Goal: Information Seeking & Learning: Learn about a topic

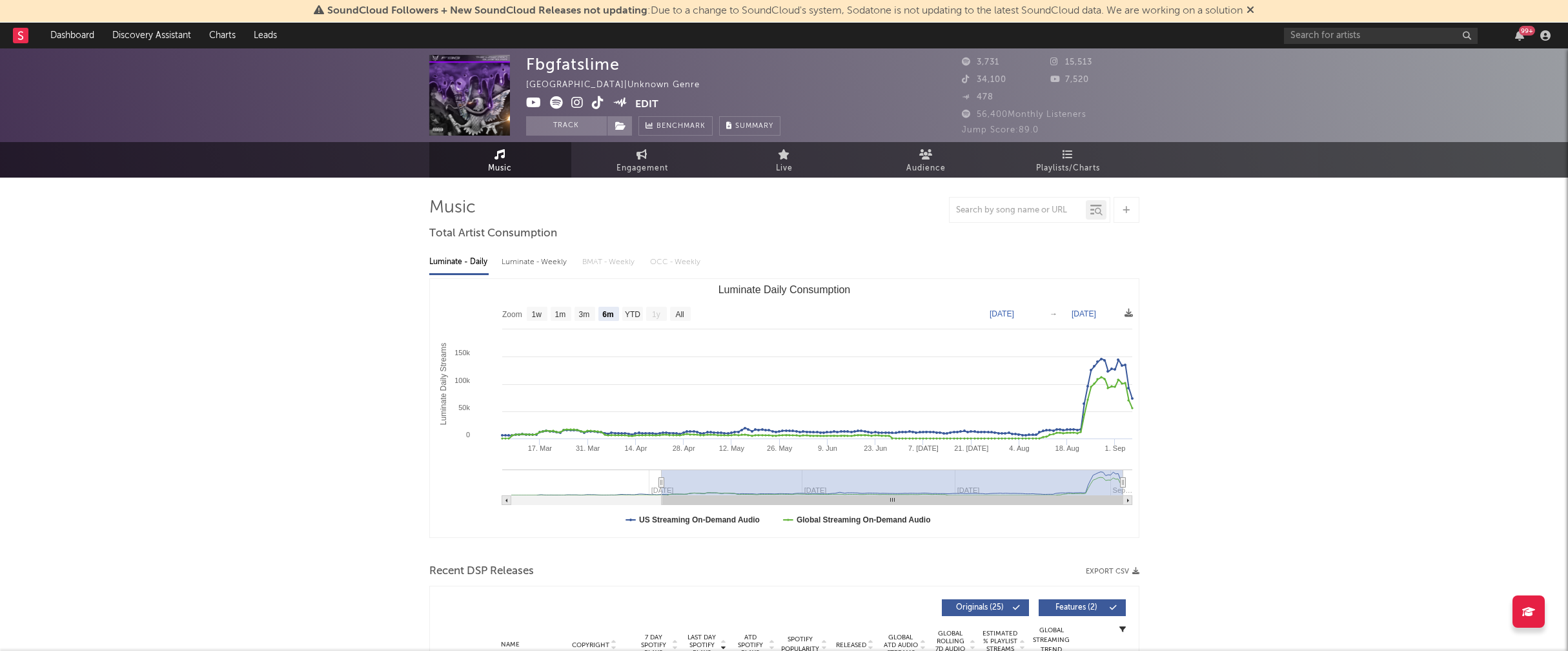
select select "6m"
click at [578, 101] on icon at bounding box center [578, 103] width 12 height 13
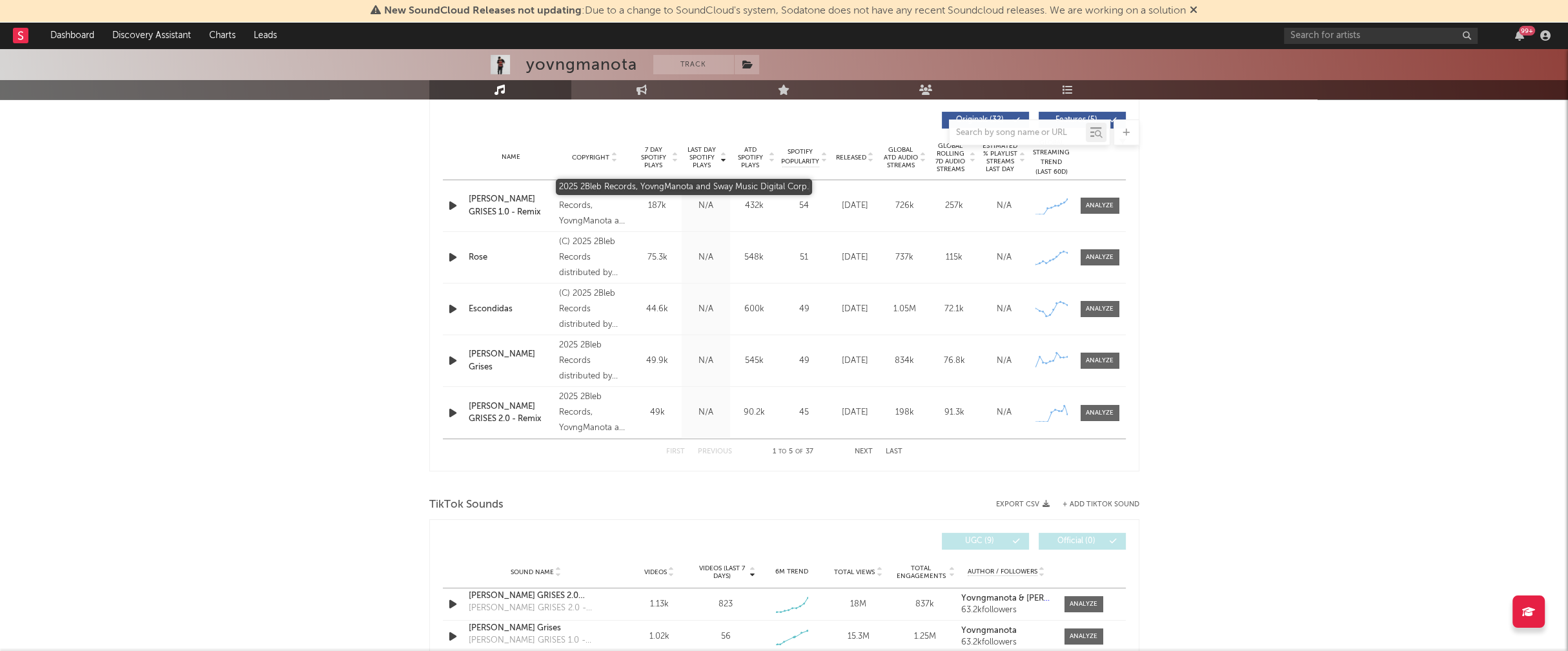
scroll to position [488, 0]
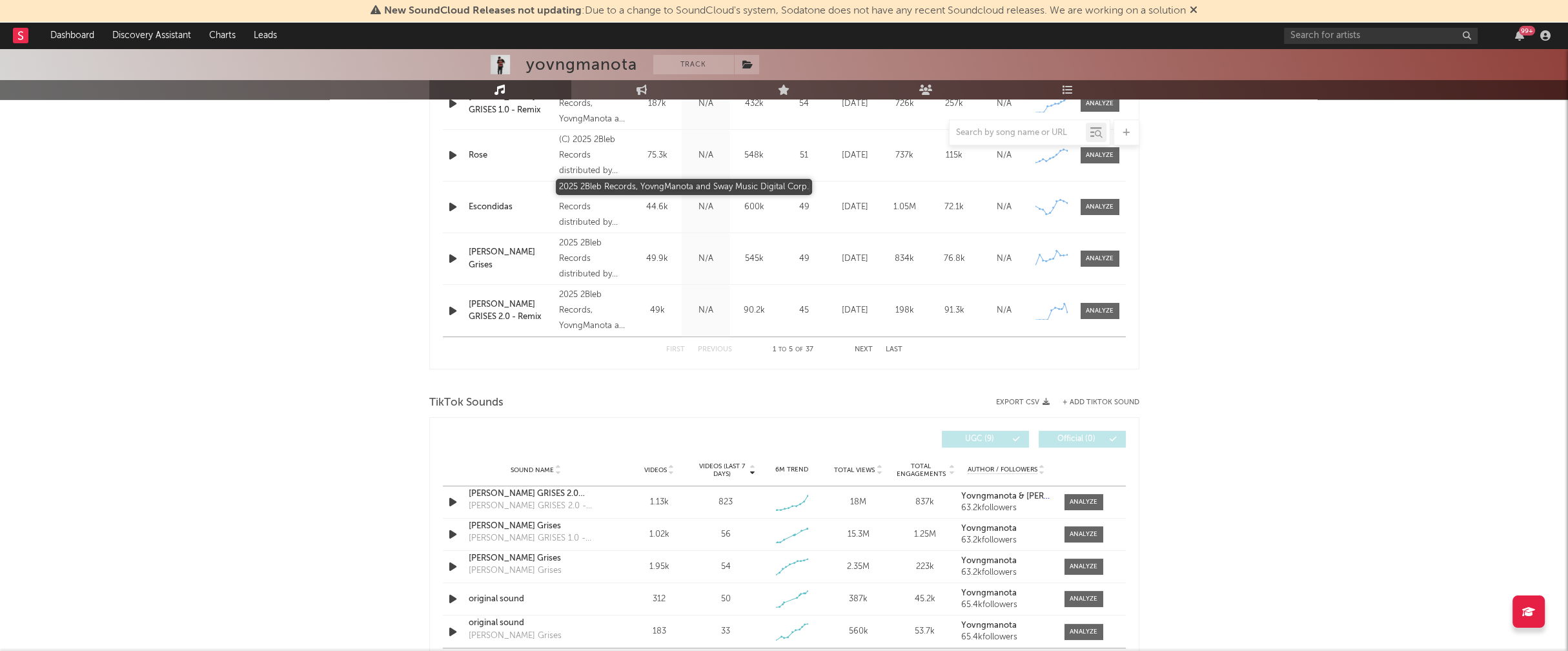
select select "1w"
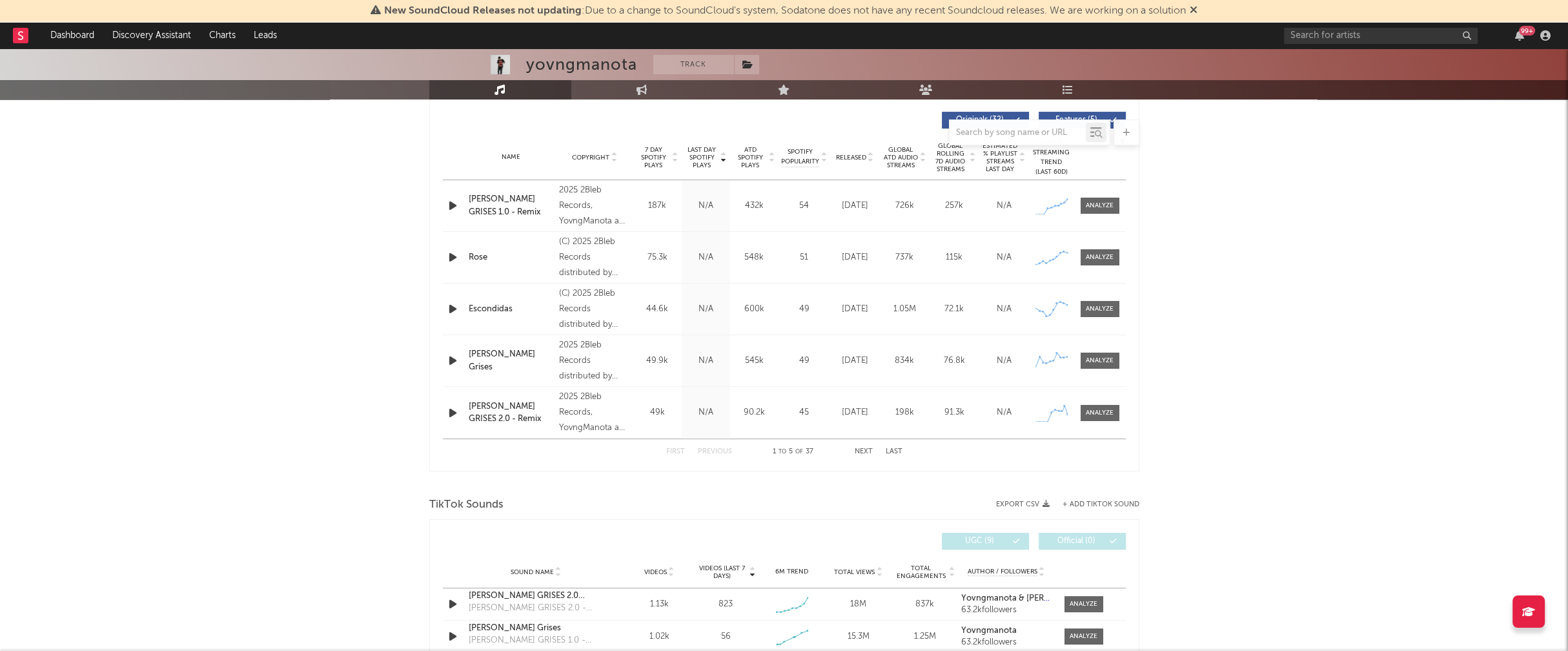
click at [451, 202] on icon "button" at bounding box center [453, 205] width 13 height 16
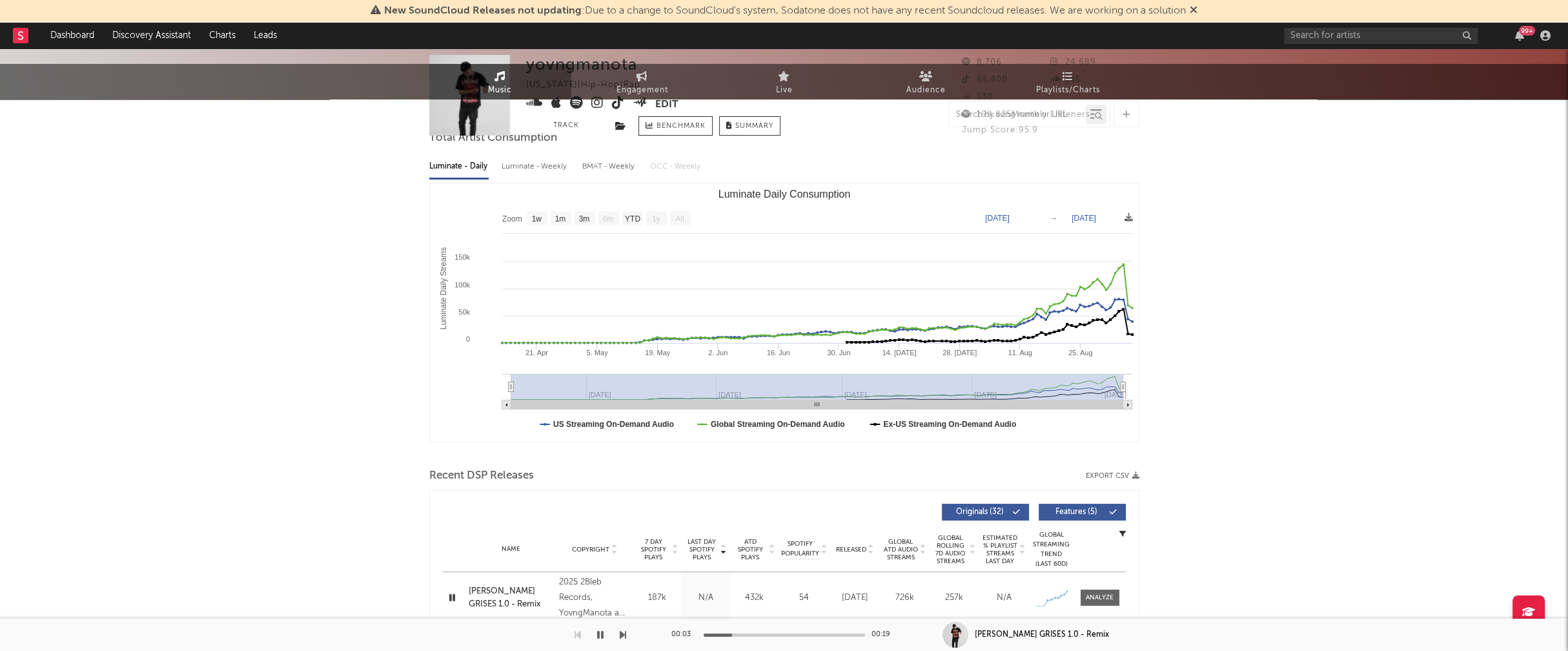
scroll to position [0, 0]
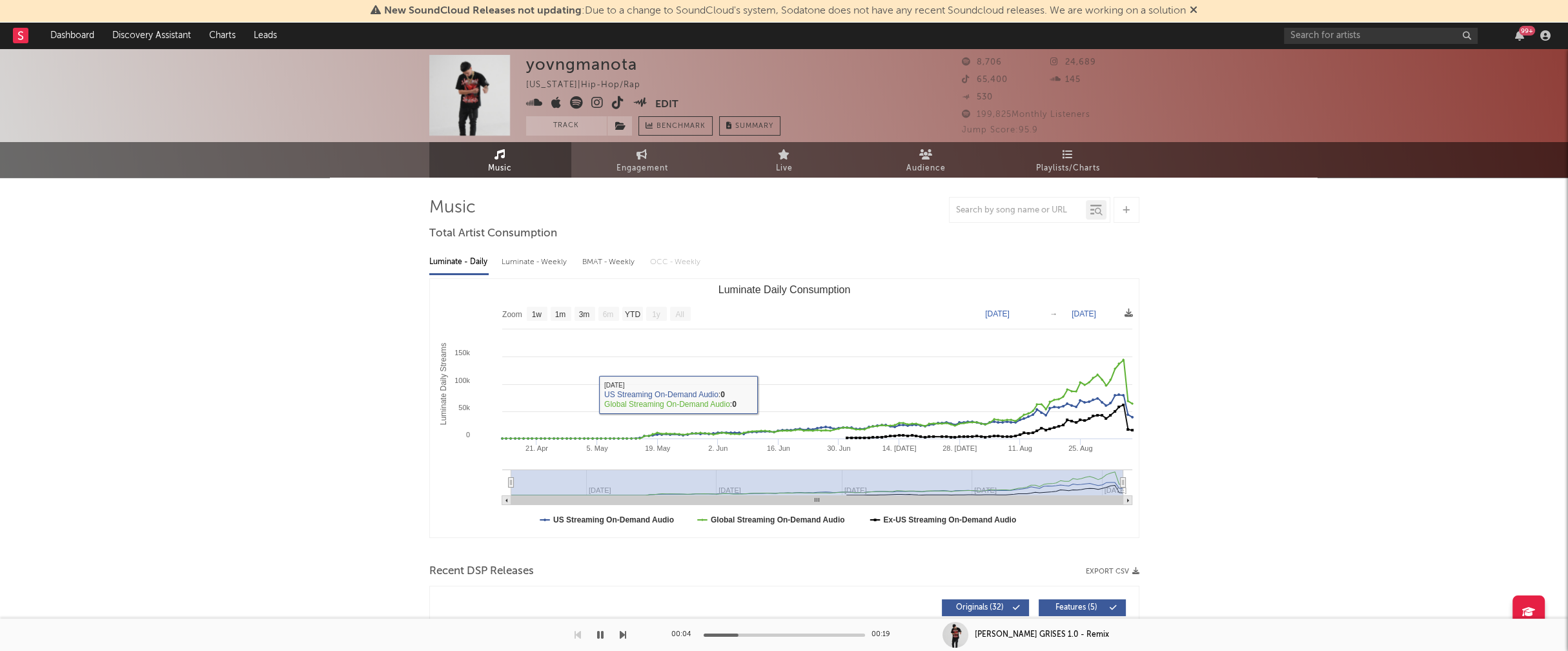
click at [542, 263] on div "Luminate - Weekly" at bounding box center [536, 262] width 68 height 22
select select "6m"
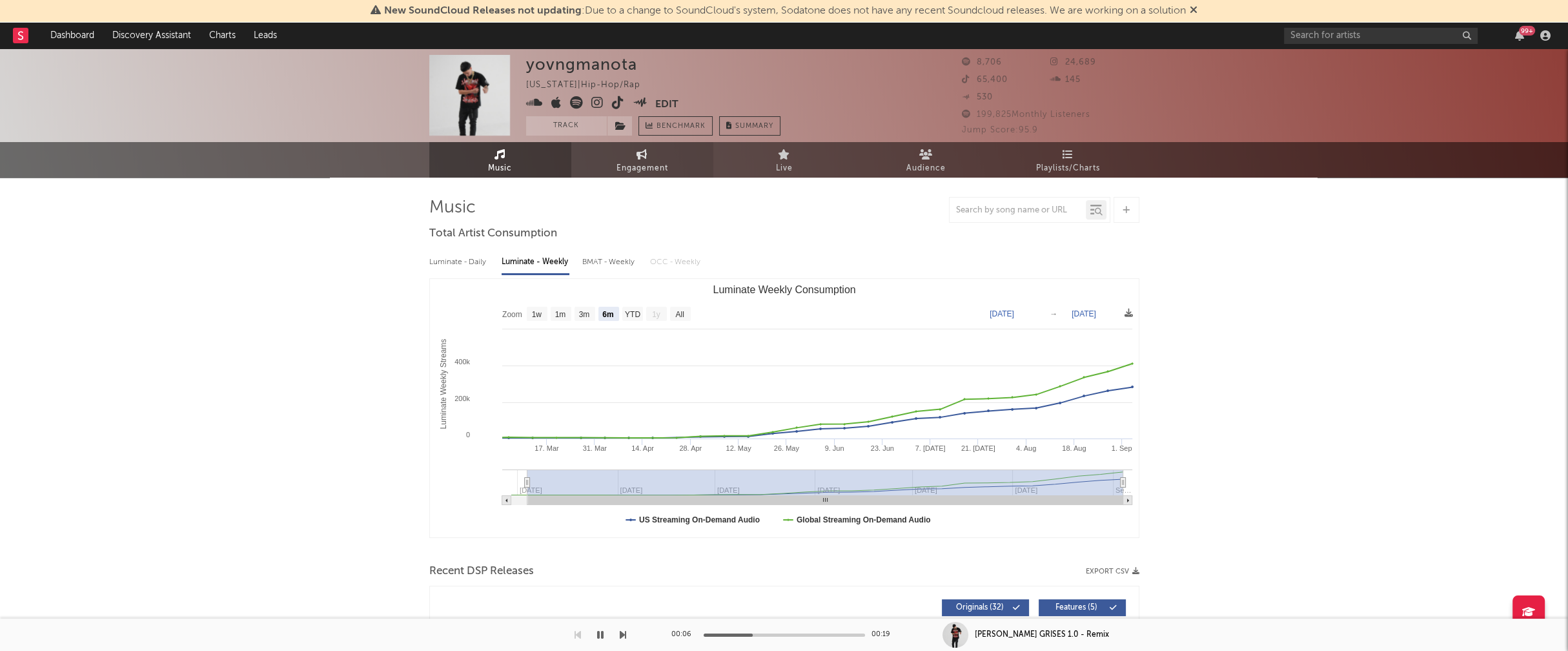
click at [625, 170] on span "Engagement" at bounding box center [642, 168] width 52 height 16
select select "1w"
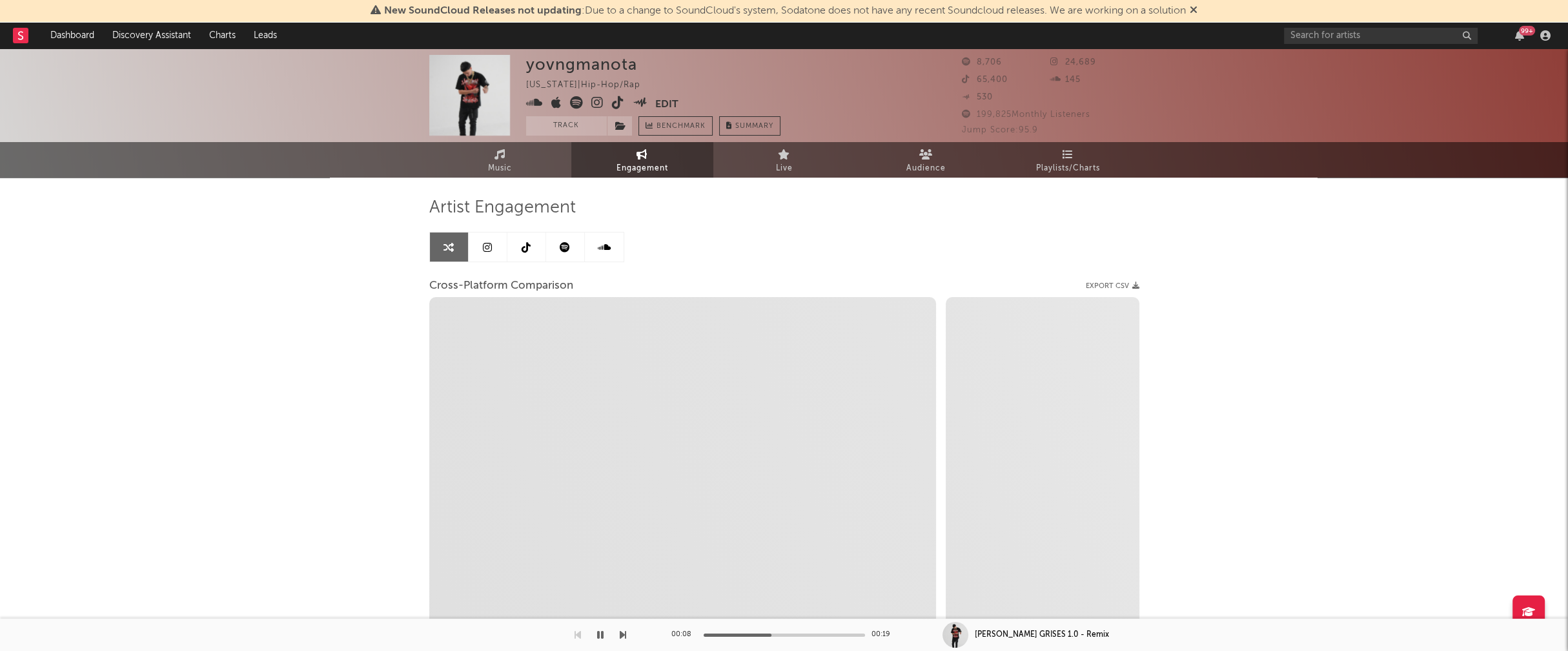
select select "1m"
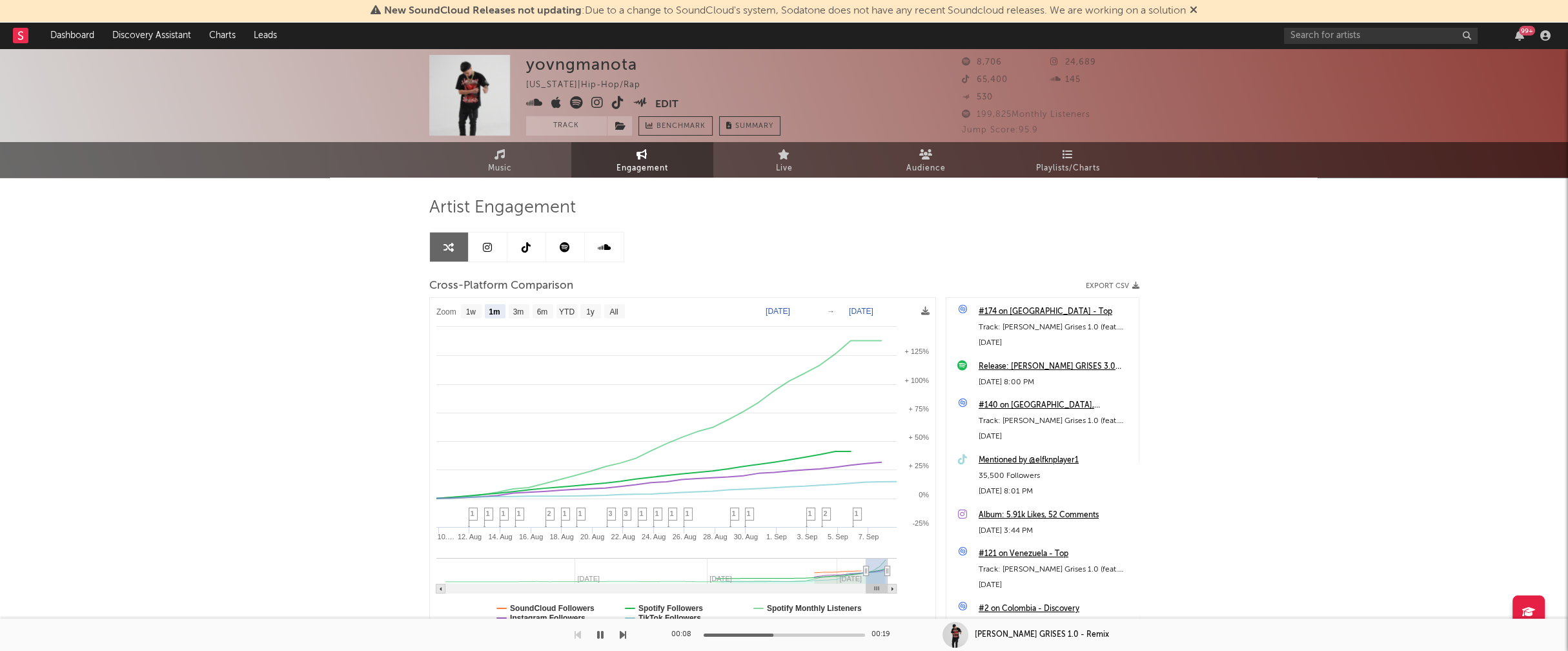
click at [600, 105] on icon at bounding box center [597, 103] width 12 height 13
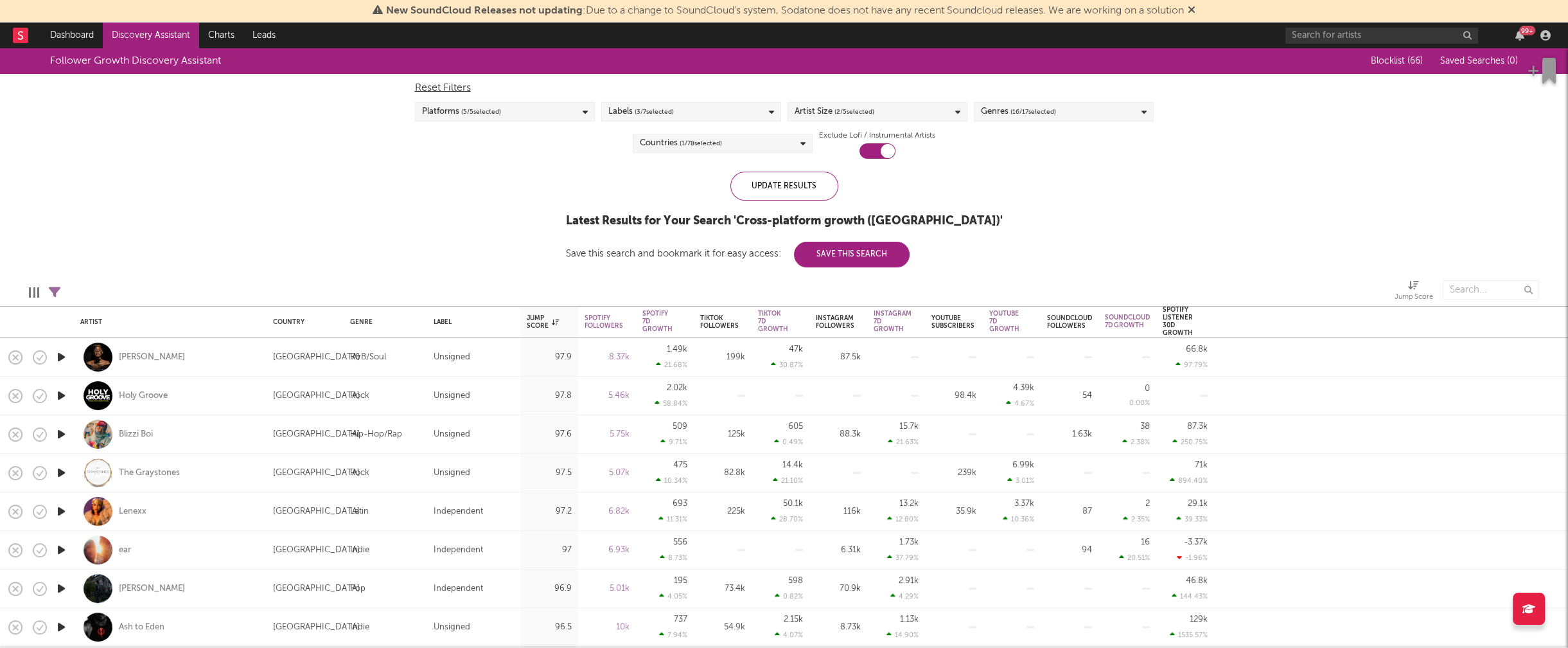
click at [1104, 111] on div "Genres ( 16 / 17 selected)" at bounding box center [1064, 112] width 180 height 19
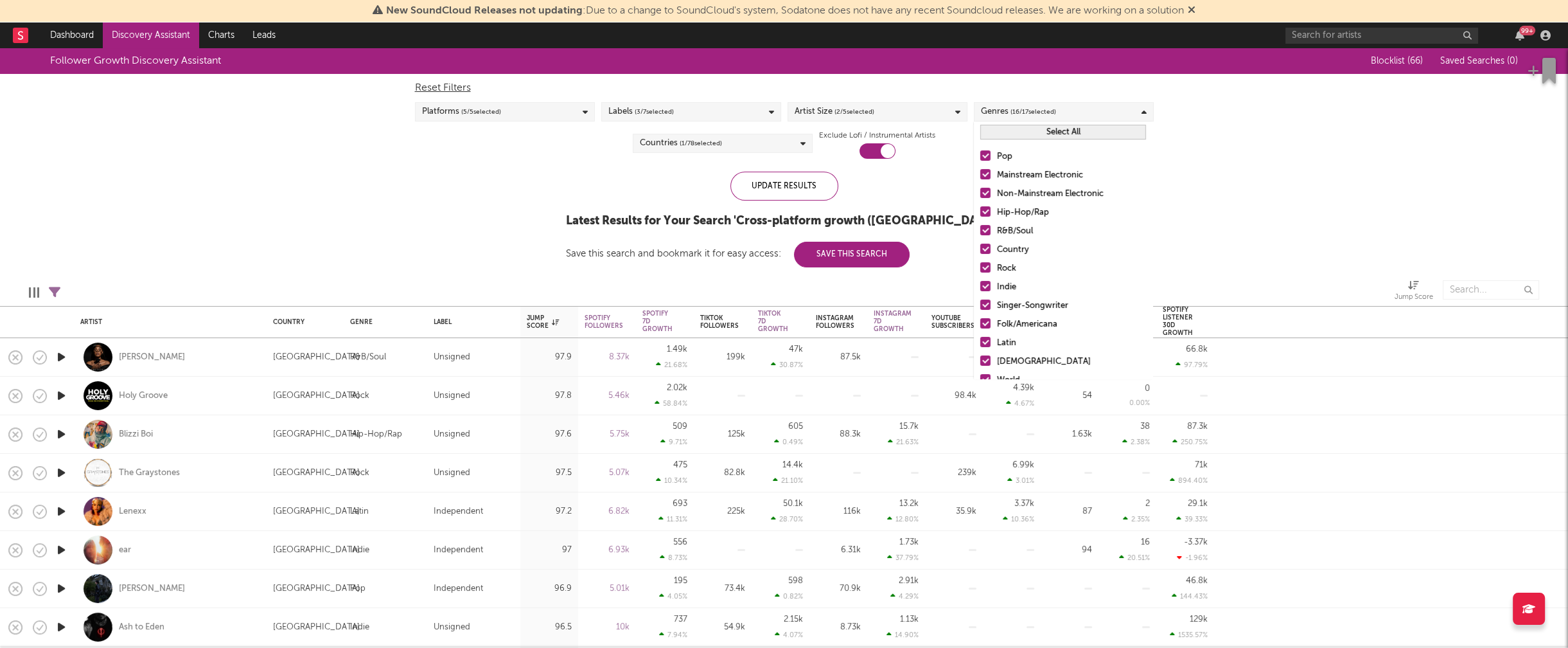
click at [1088, 141] on div "Select All" at bounding box center [1064, 132] width 179 height 22
click at [1088, 131] on button "Select All" at bounding box center [1064, 132] width 165 height 15
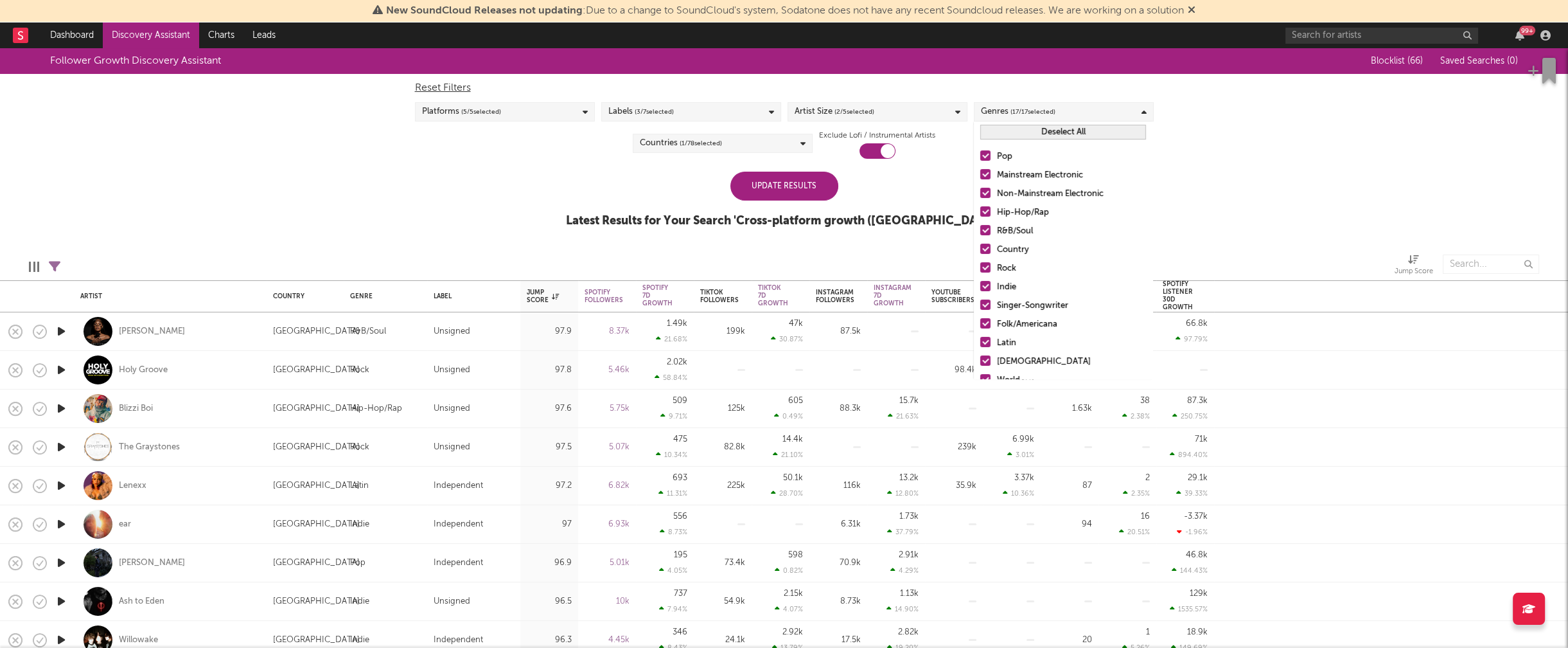
click at [1088, 131] on button "Deselect All" at bounding box center [1064, 132] width 165 height 15
drag, startPoint x: 1021, startPoint y: 209, endPoint x: 1021, endPoint y: 237, distance: 28.0
click at [1021, 209] on div "Hip-Hop/Rap" at bounding box center [1072, 213] width 149 height 16
click at [981, 209] on input "Hip-Hop/Rap" at bounding box center [981, 213] width 0 height 16
click at [1018, 228] on div "R&B/Soul" at bounding box center [1072, 231] width 149 height 16
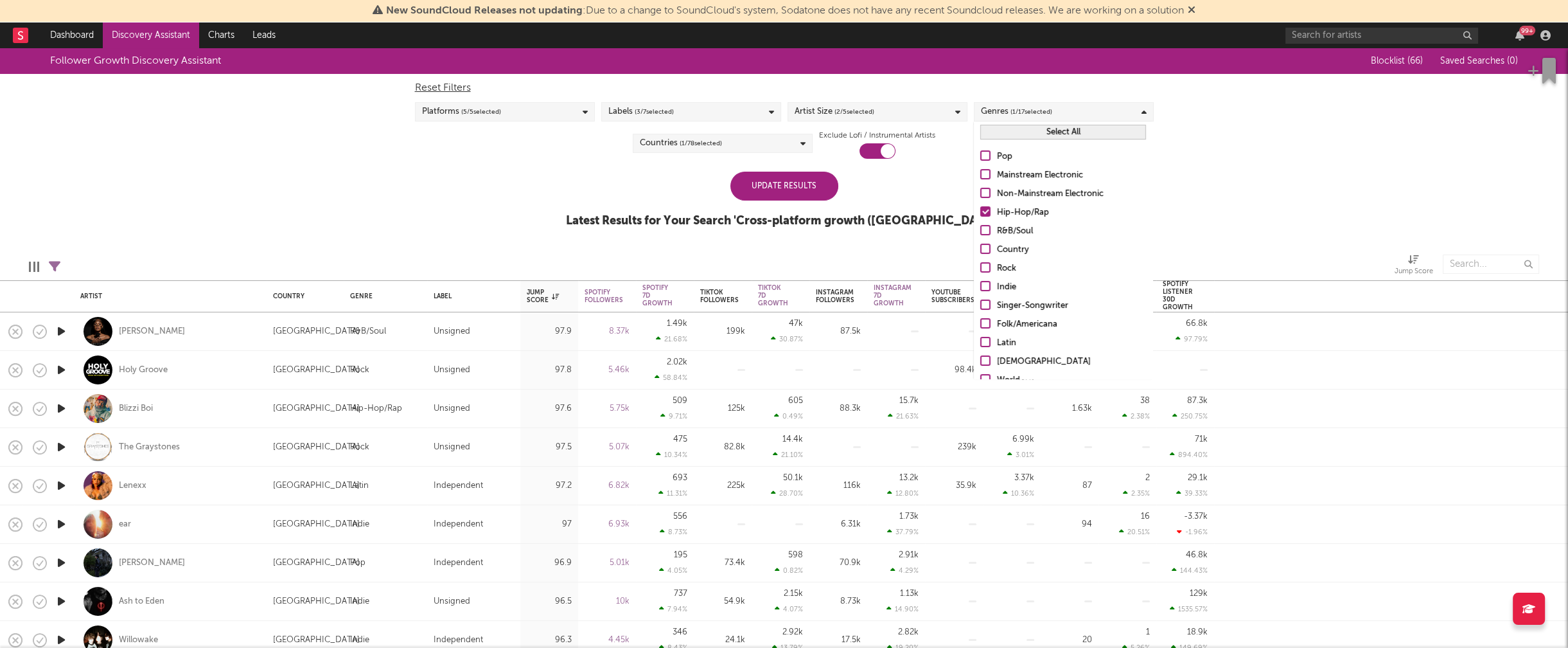
click at [981, 228] on input "R&B/Soul" at bounding box center [981, 231] width 0 height 16
click at [779, 189] on div "Update Results" at bounding box center [784, 185] width 108 height 29
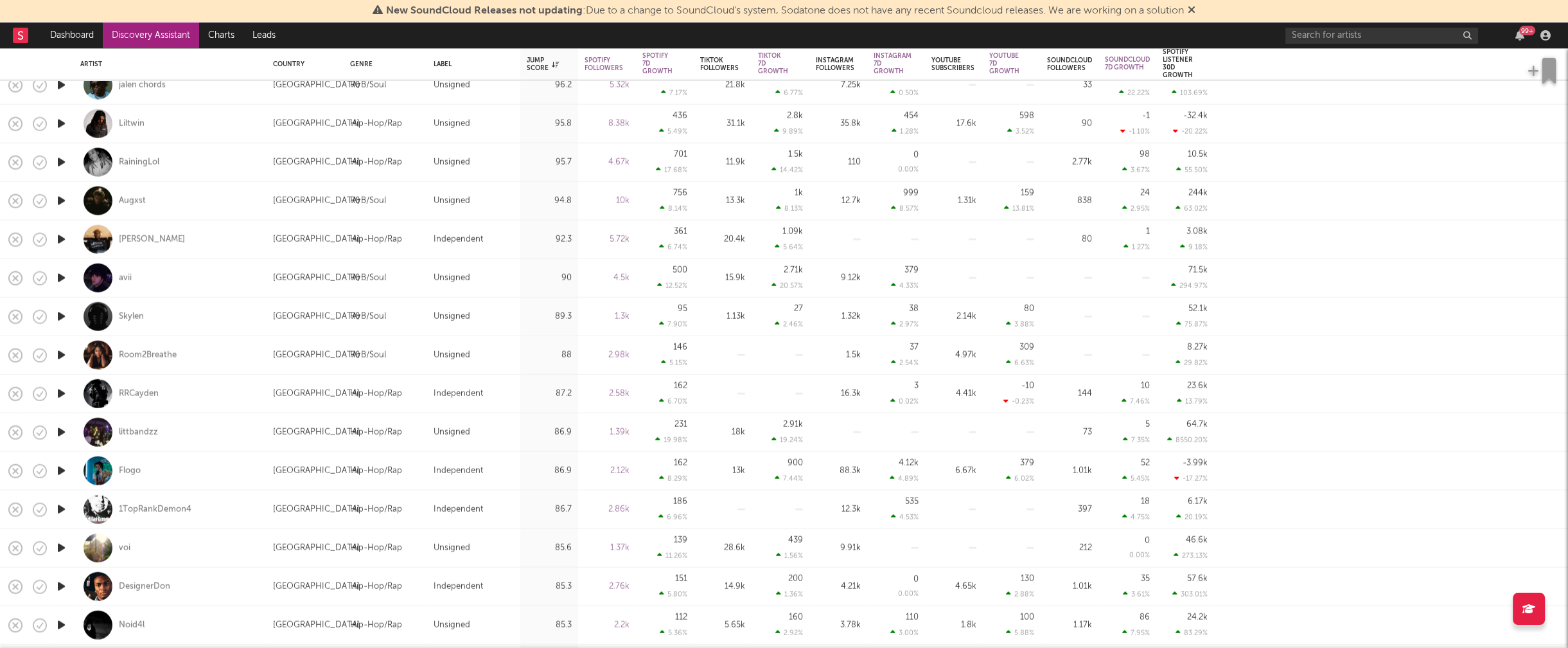
click at [63, 315] on icon "button" at bounding box center [61, 316] width 13 height 16
click at [59, 354] on icon "button" at bounding box center [61, 355] width 13 height 16
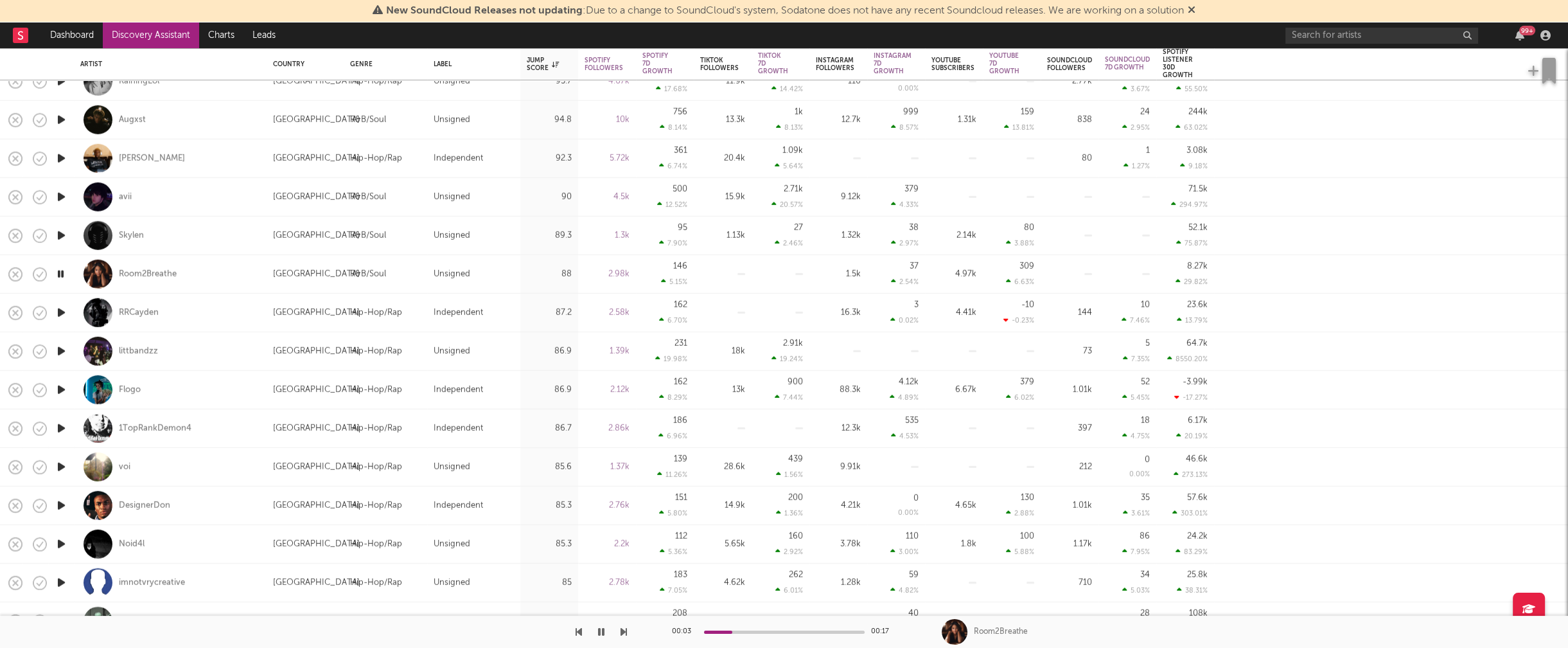
click at [61, 428] on icon "button" at bounding box center [61, 428] width 13 height 16
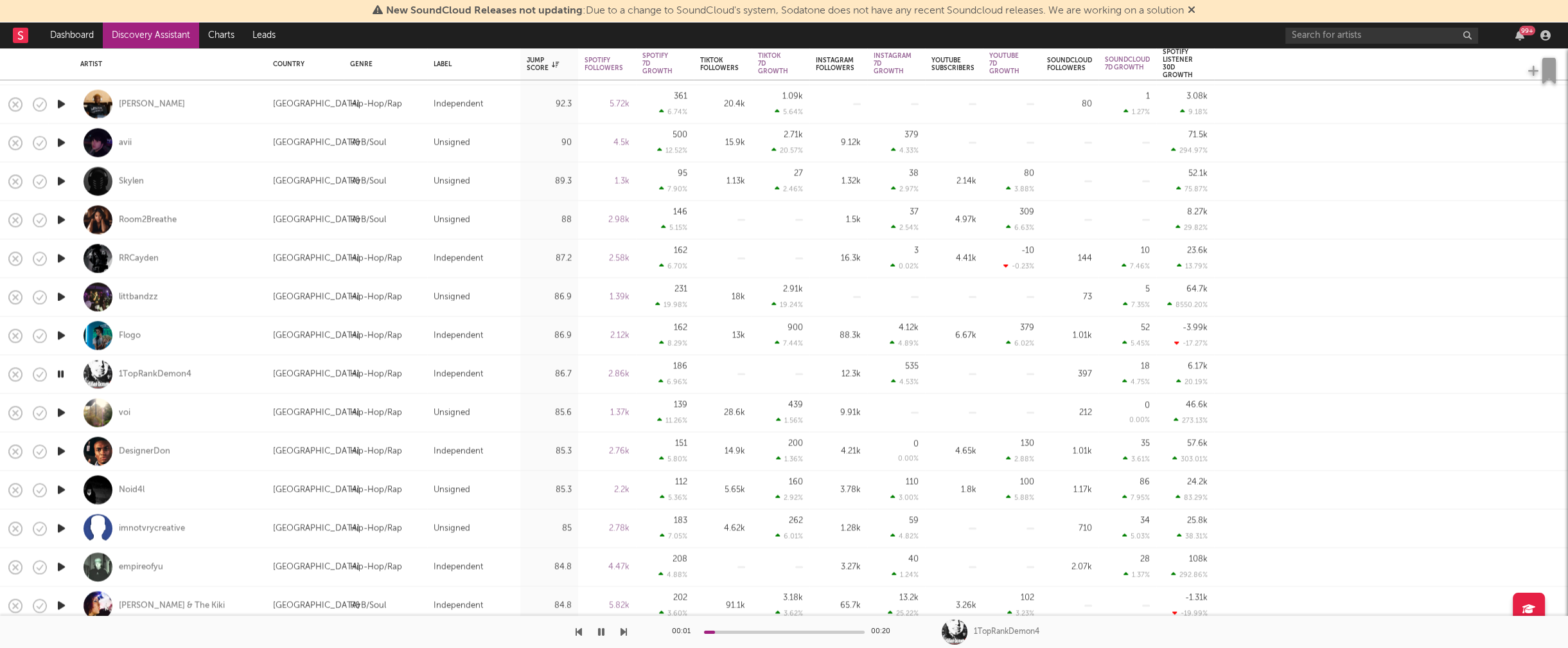
click at [61, 414] on icon "button" at bounding box center [61, 412] width 13 height 16
click at [61, 449] on icon "button" at bounding box center [61, 451] width 13 height 16
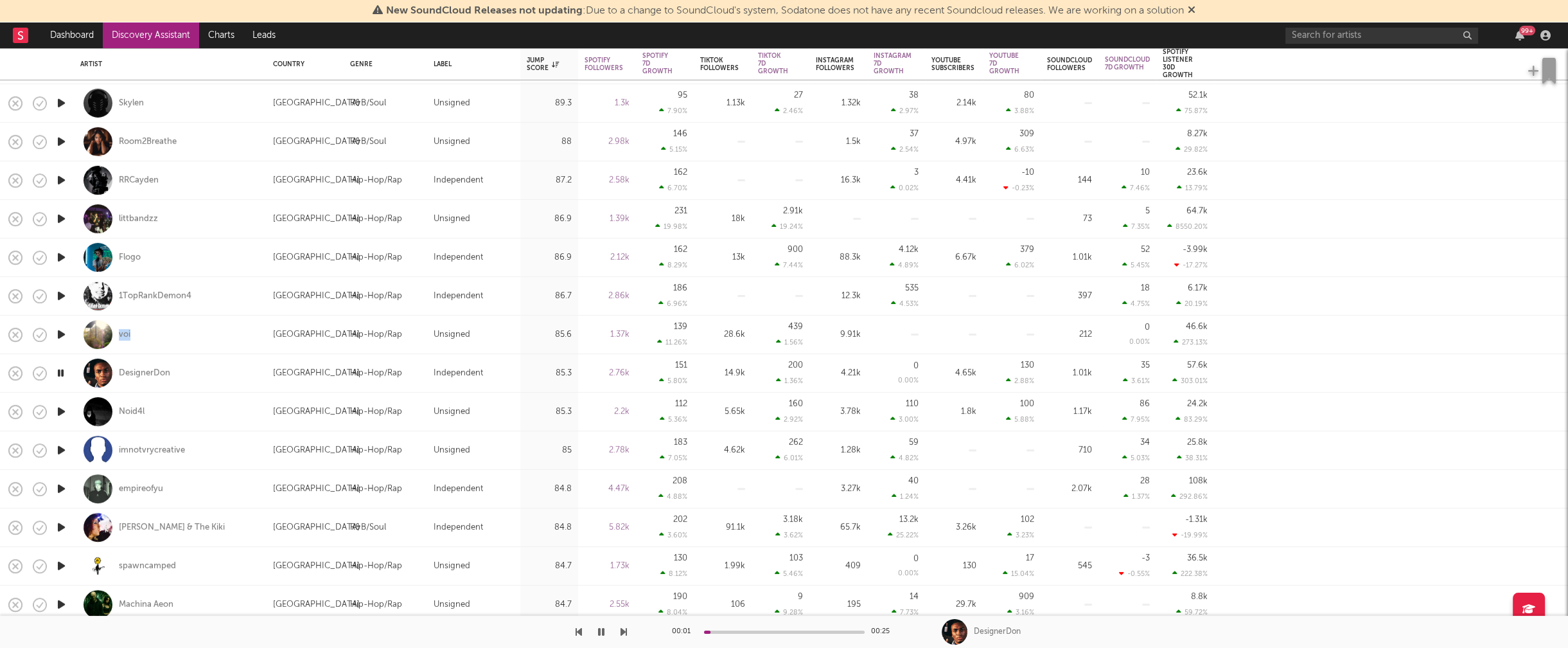
click at [60, 448] on icon "button" at bounding box center [61, 450] width 13 height 16
click at [64, 411] on icon "button" at bounding box center [61, 411] width 13 height 16
click at [61, 487] on icon "button" at bounding box center [61, 488] width 13 height 16
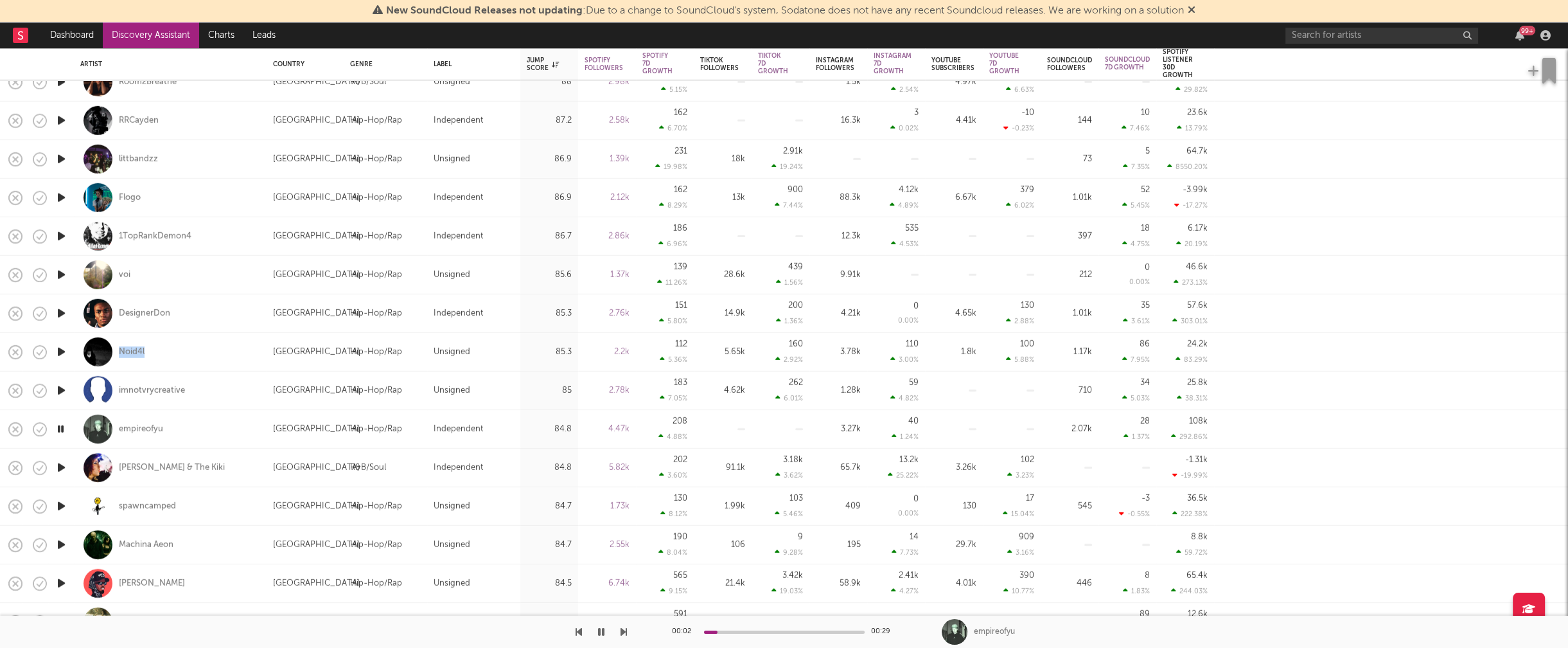
click at [61, 468] on icon "button" at bounding box center [61, 467] width 13 height 16
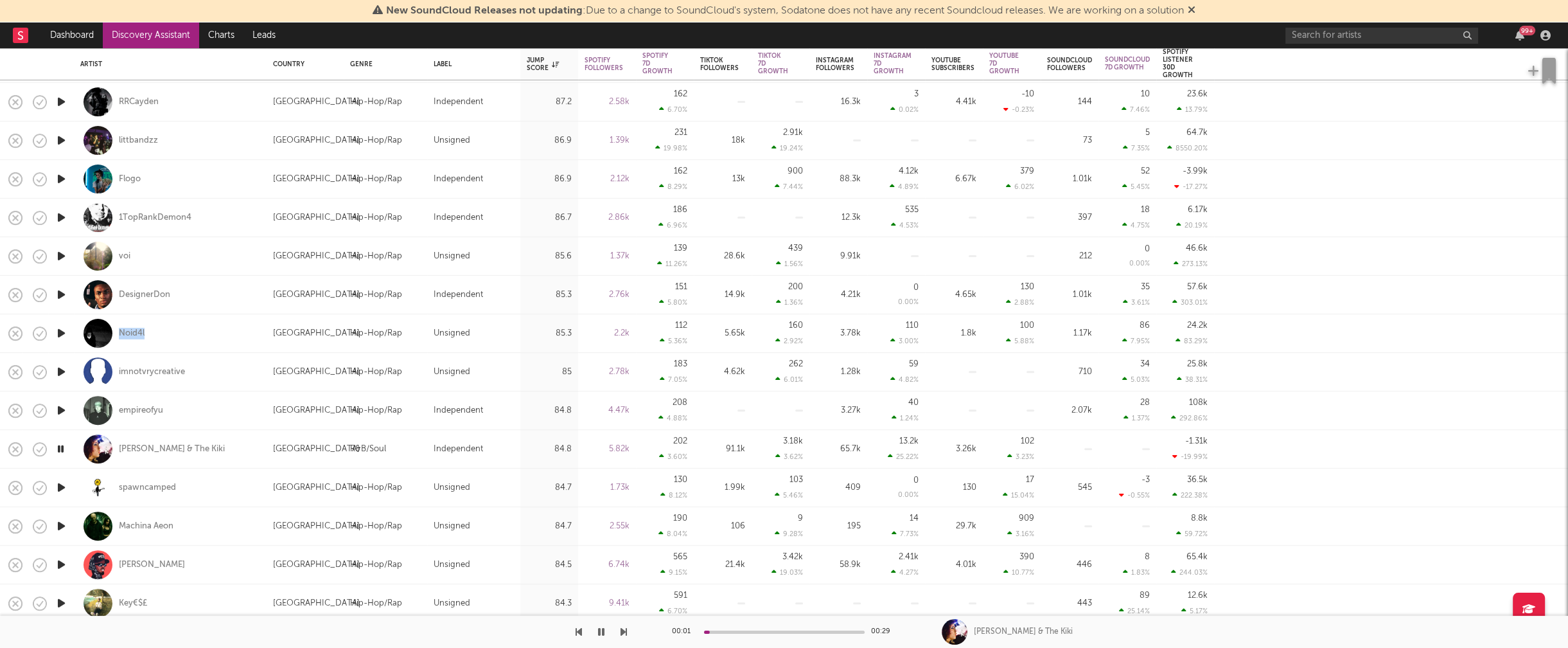
click at [62, 484] on icon "button" at bounding box center [61, 487] width 13 height 16
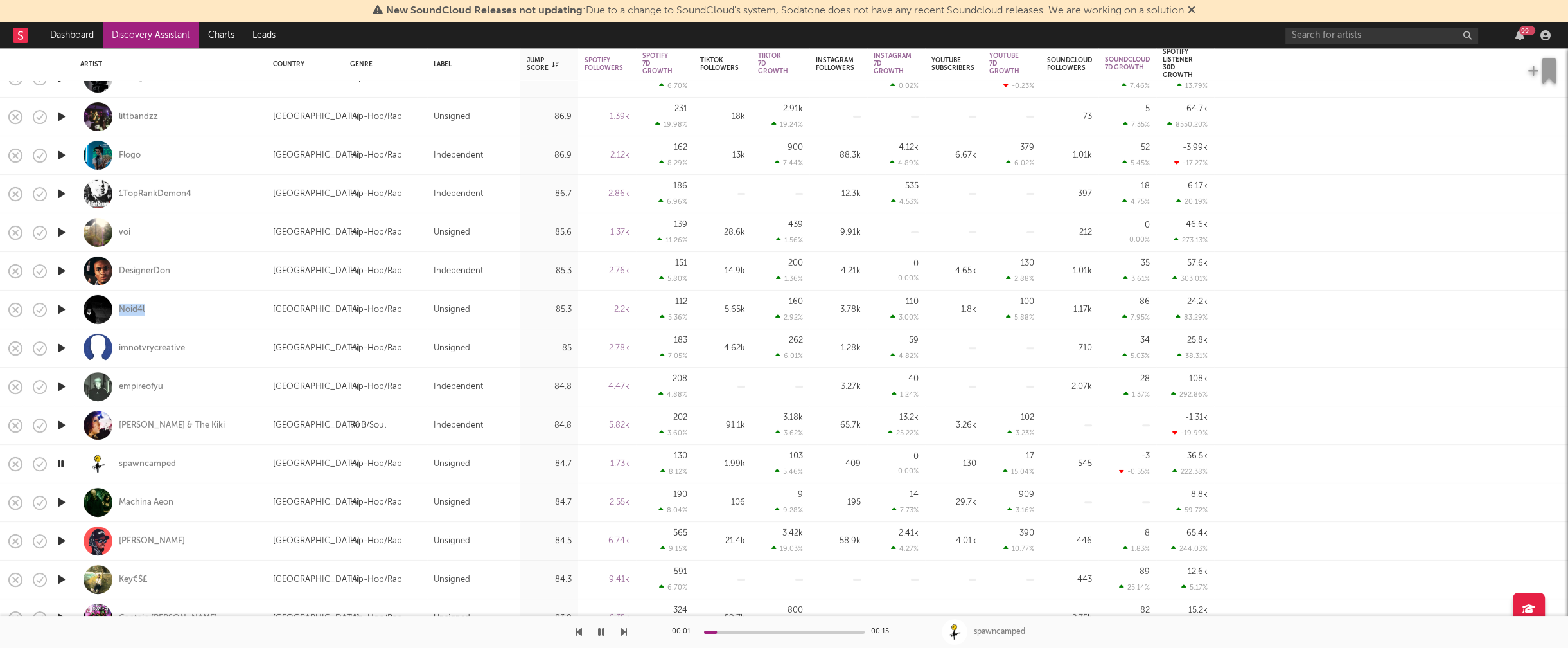
click at [61, 500] on icon "button" at bounding box center [61, 502] width 13 height 16
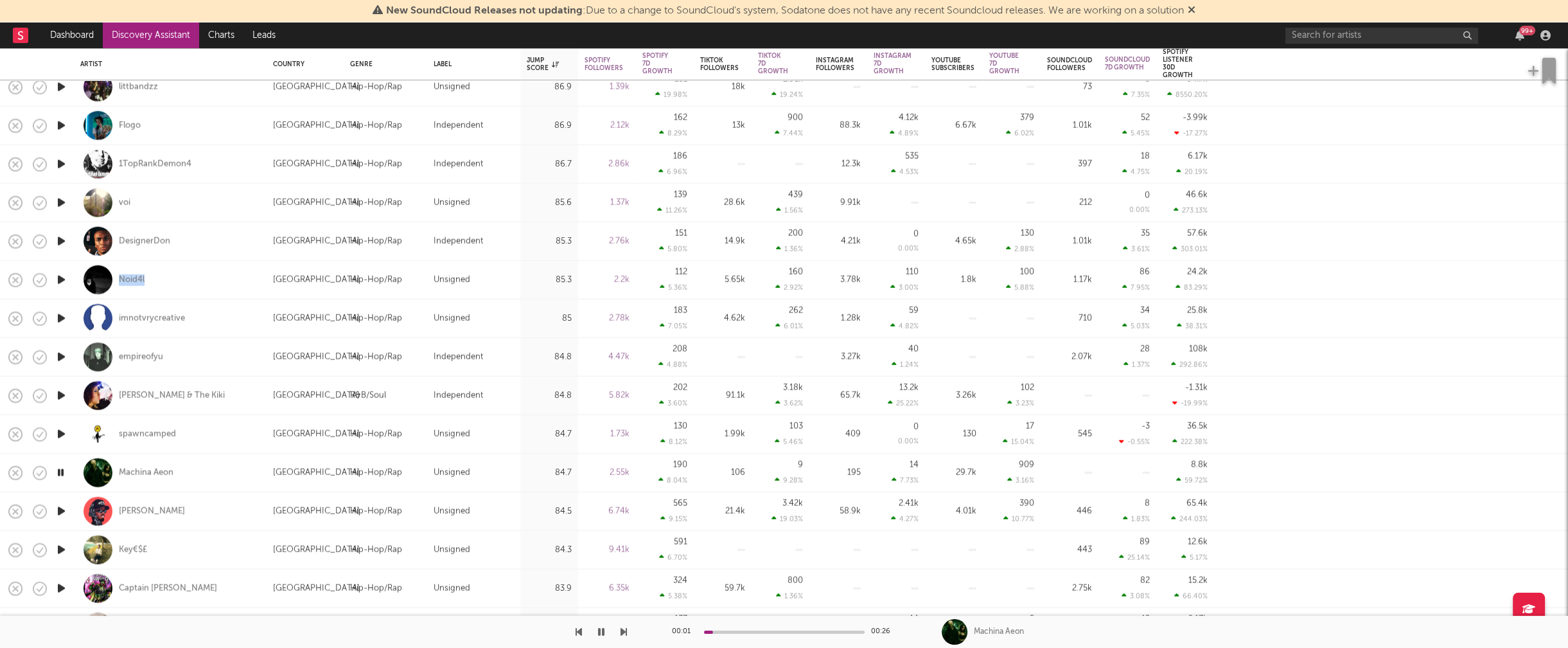
click at [59, 509] on icon "button" at bounding box center [61, 511] width 13 height 16
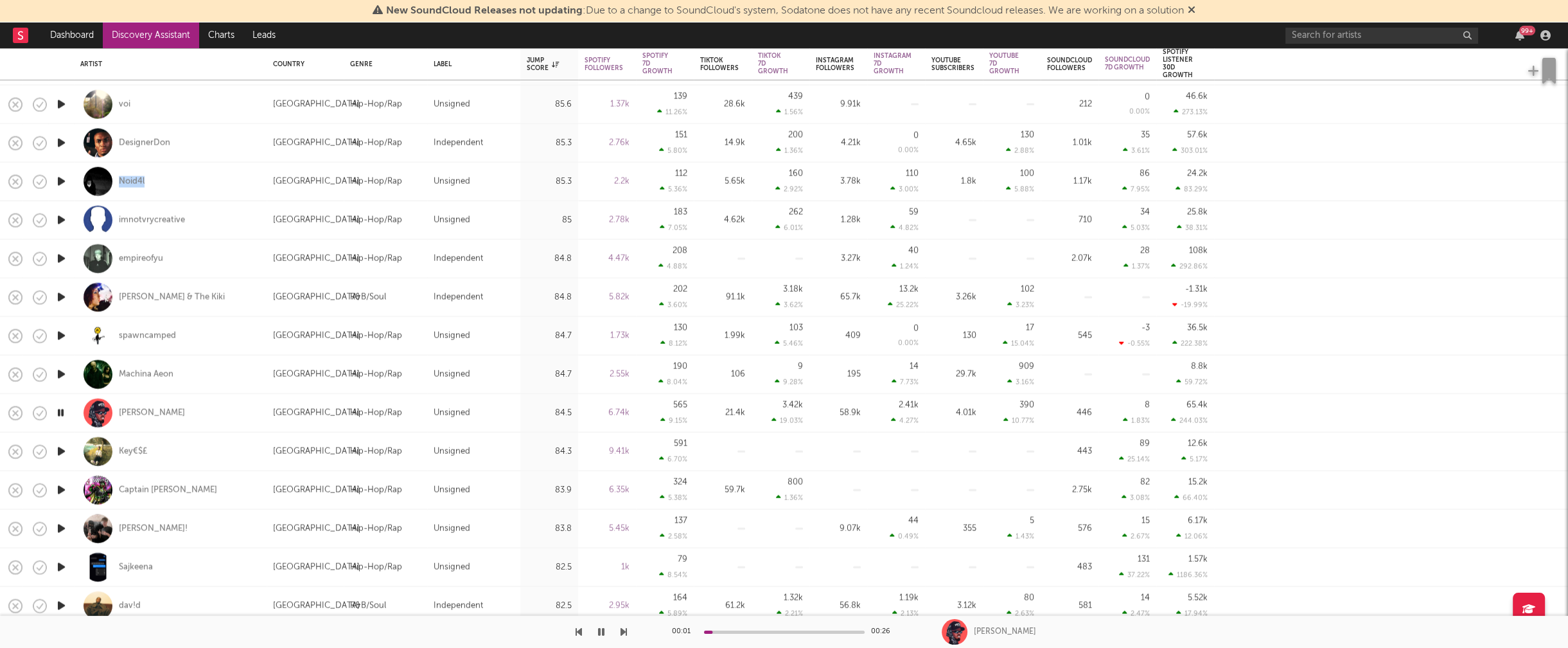
click at [60, 492] on icon "button" at bounding box center [61, 490] width 13 height 16
click at [60, 529] on icon "button" at bounding box center [61, 528] width 13 height 16
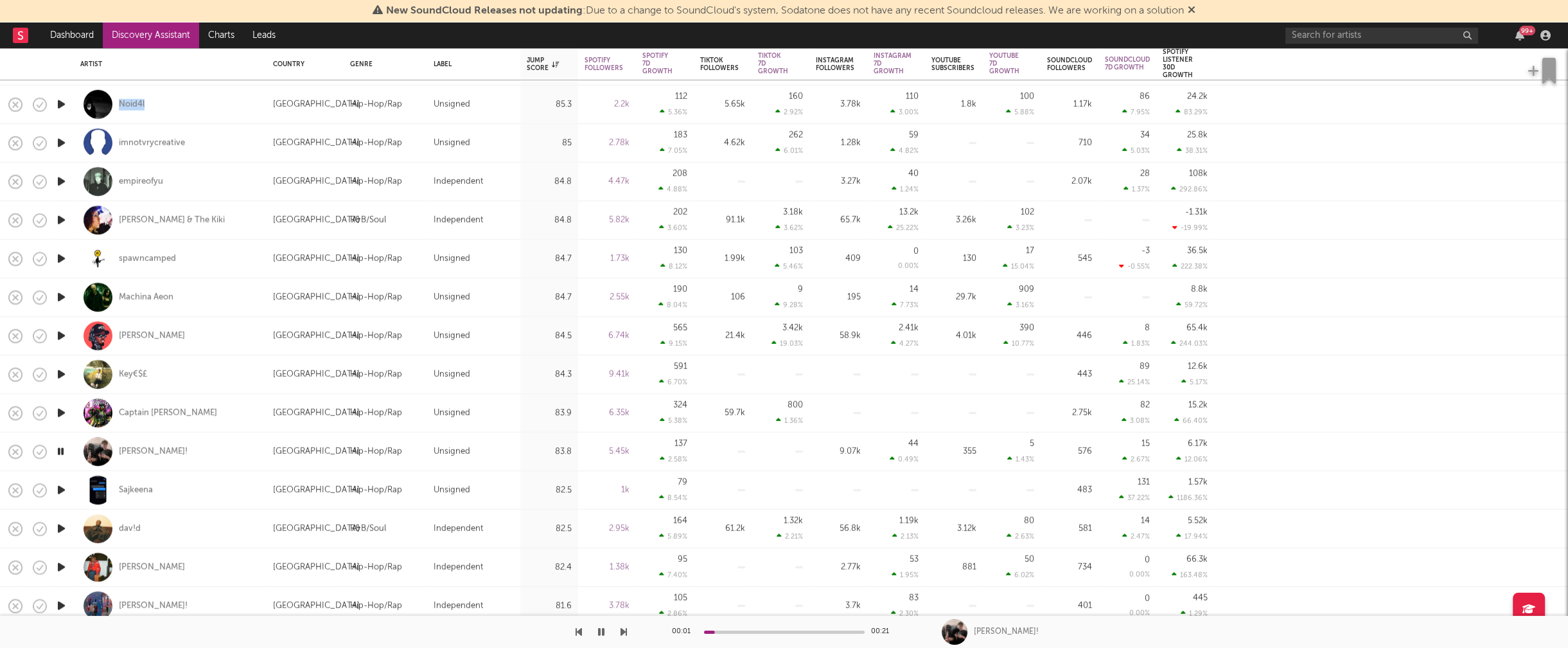
click at [60, 489] on icon "button" at bounding box center [61, 490] width 13 height 16
click at [61, 528] on icon "button" at bounding box center [61, 528] width 13 height 16
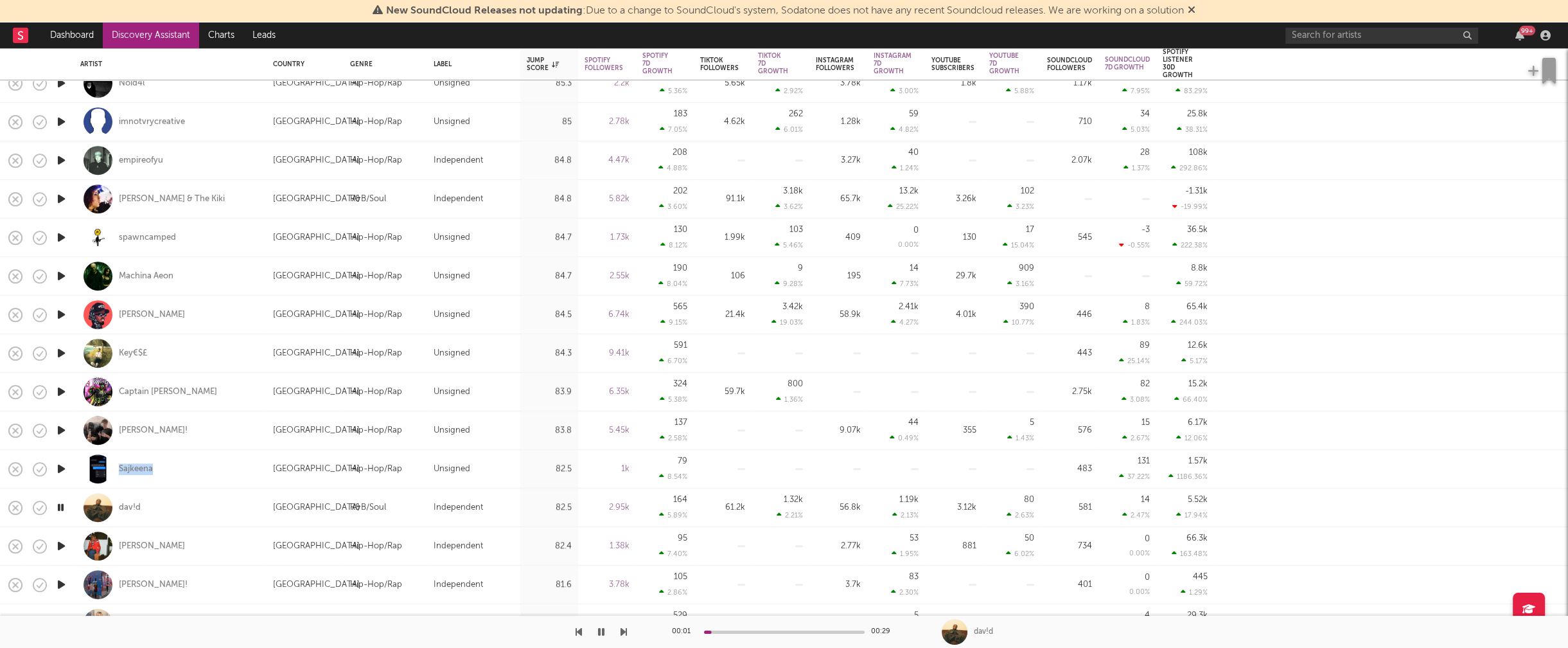
click at [60, 547] on icon "button" at bounding box center [61, 545] width 13 height 16
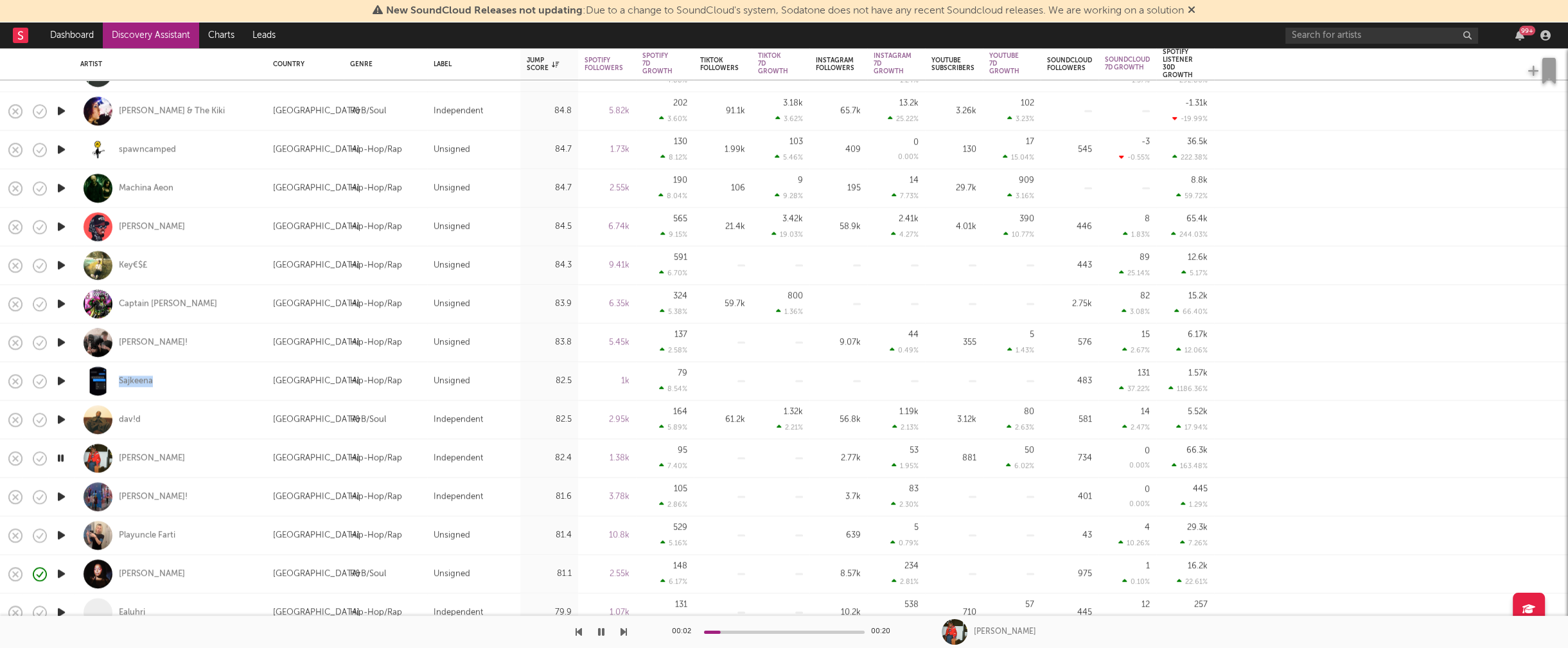
click at [59, 496] on icon "button" at bounding box center [61, 496] width 13 height 16
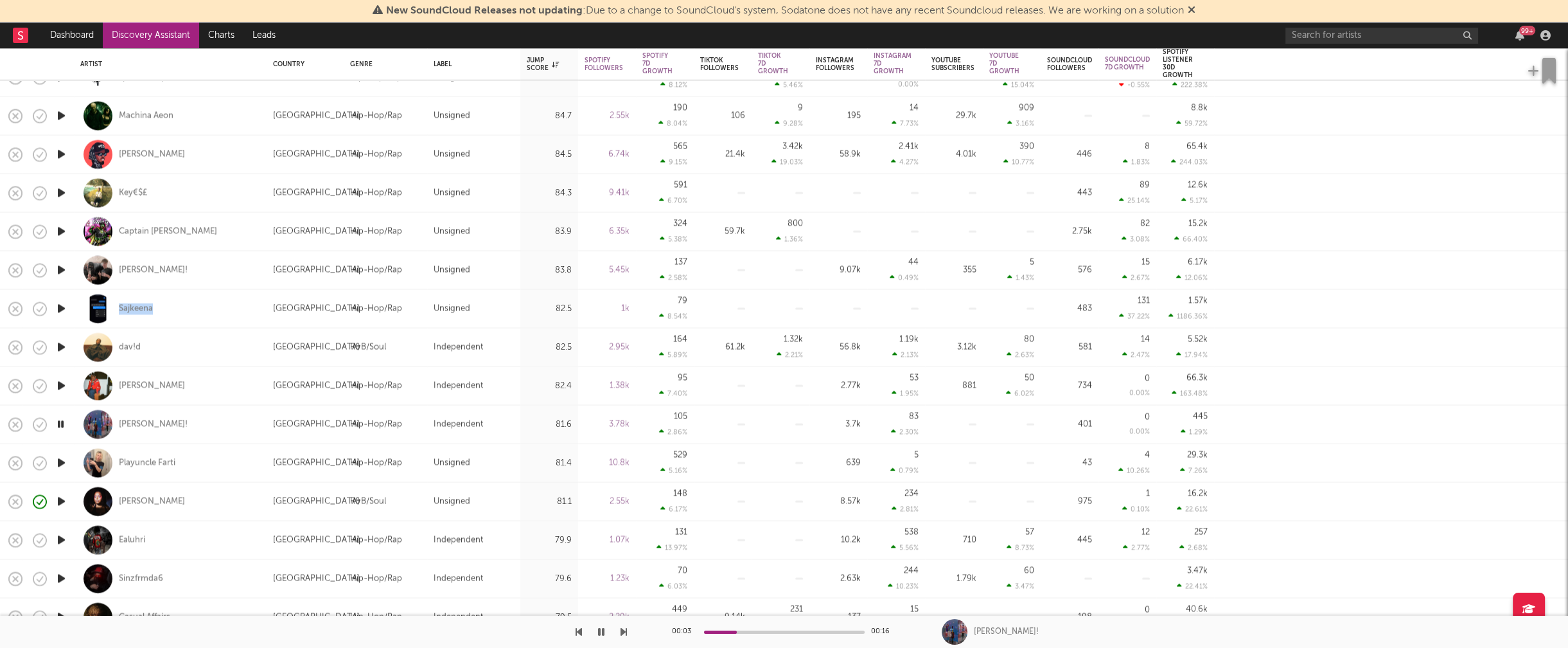
click at [59, 540] on icon "button" at bounding box center [61, 540] width 13 height 16
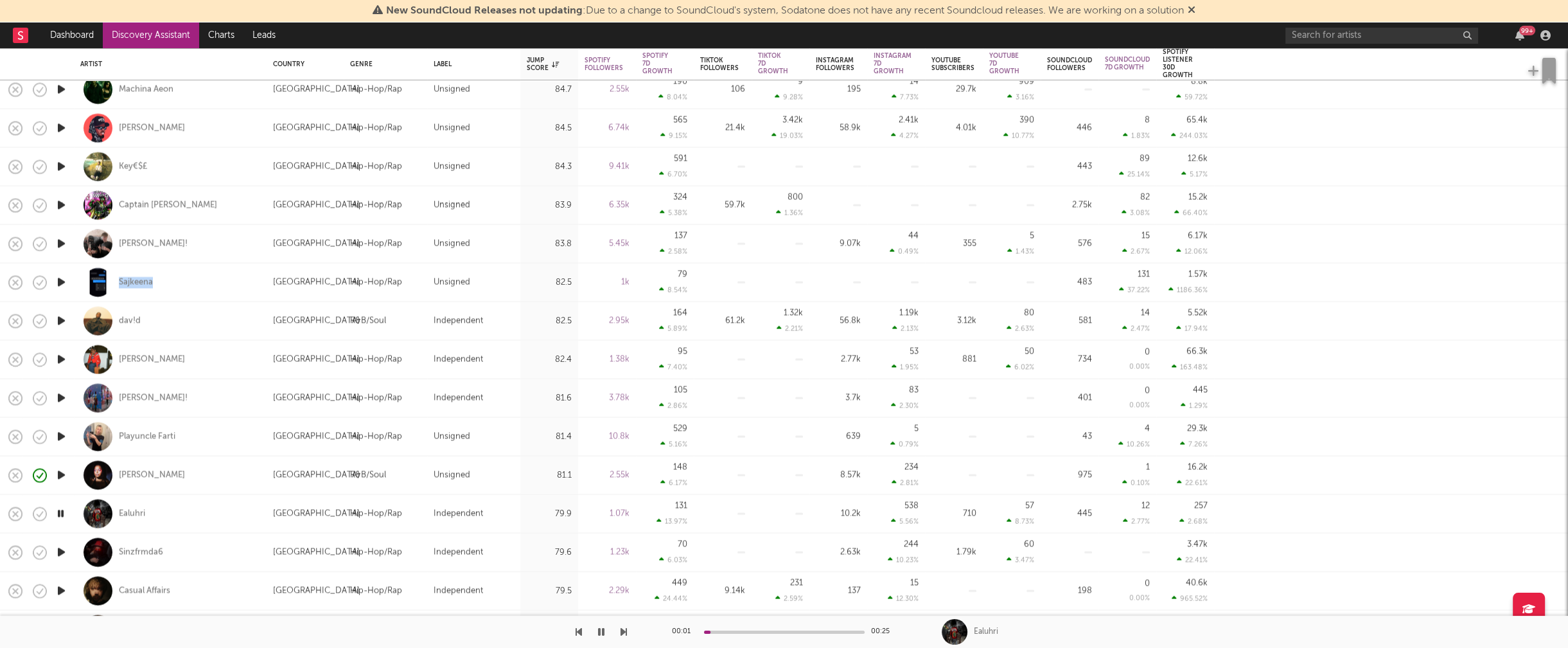
click at [62, 549] on icon "button" at bounding box center [61, 552] width 13 height 16
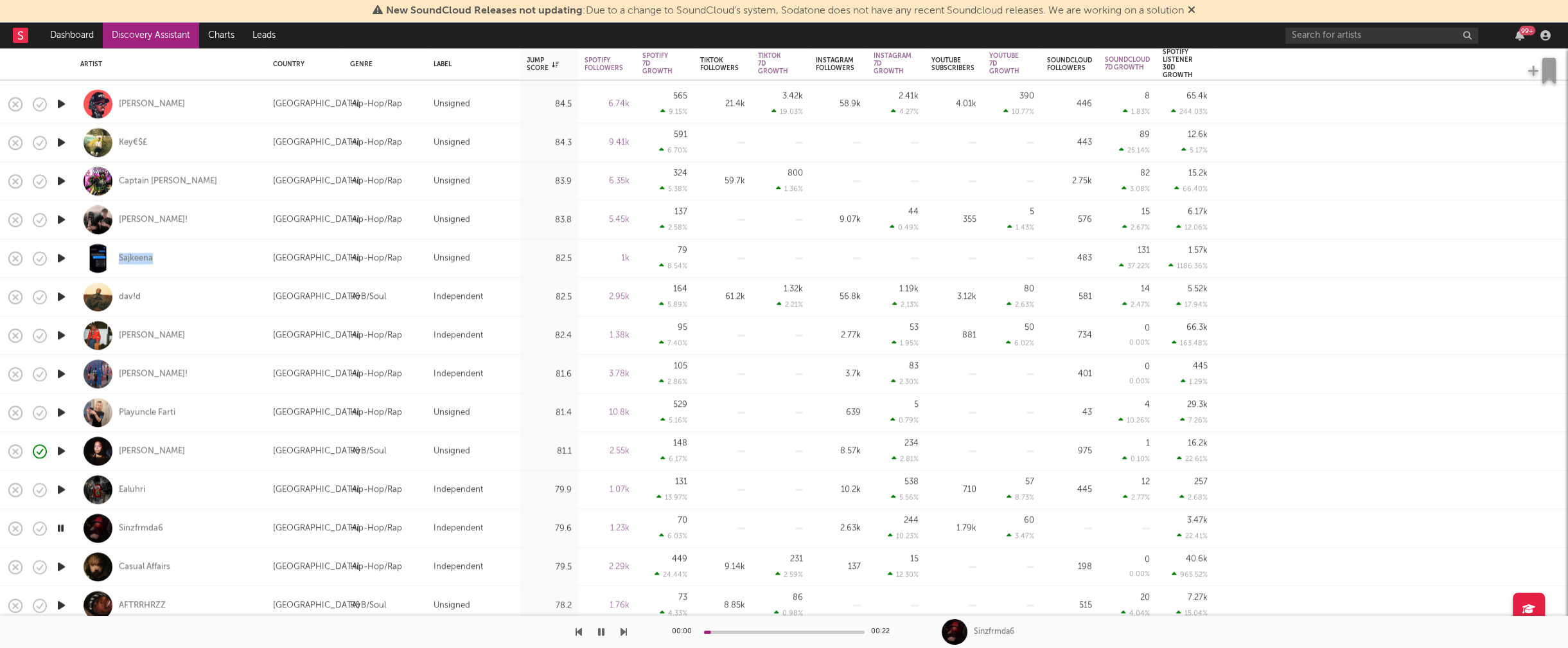
click at [62, 566] on icon "button" at bounding box center [61, 566] width 13 height 16
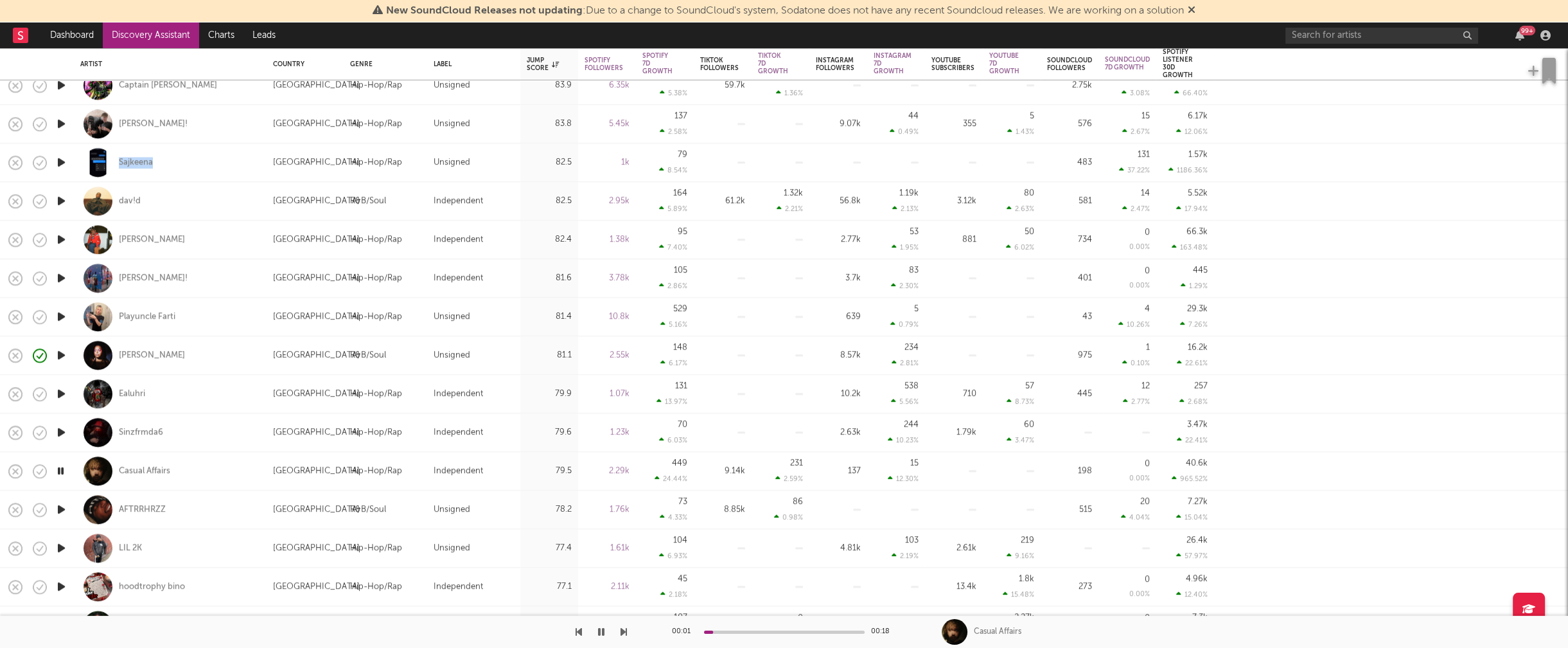
click at [60, 509] on icon "button" at bounding box center [61, 509] width 13 height 16
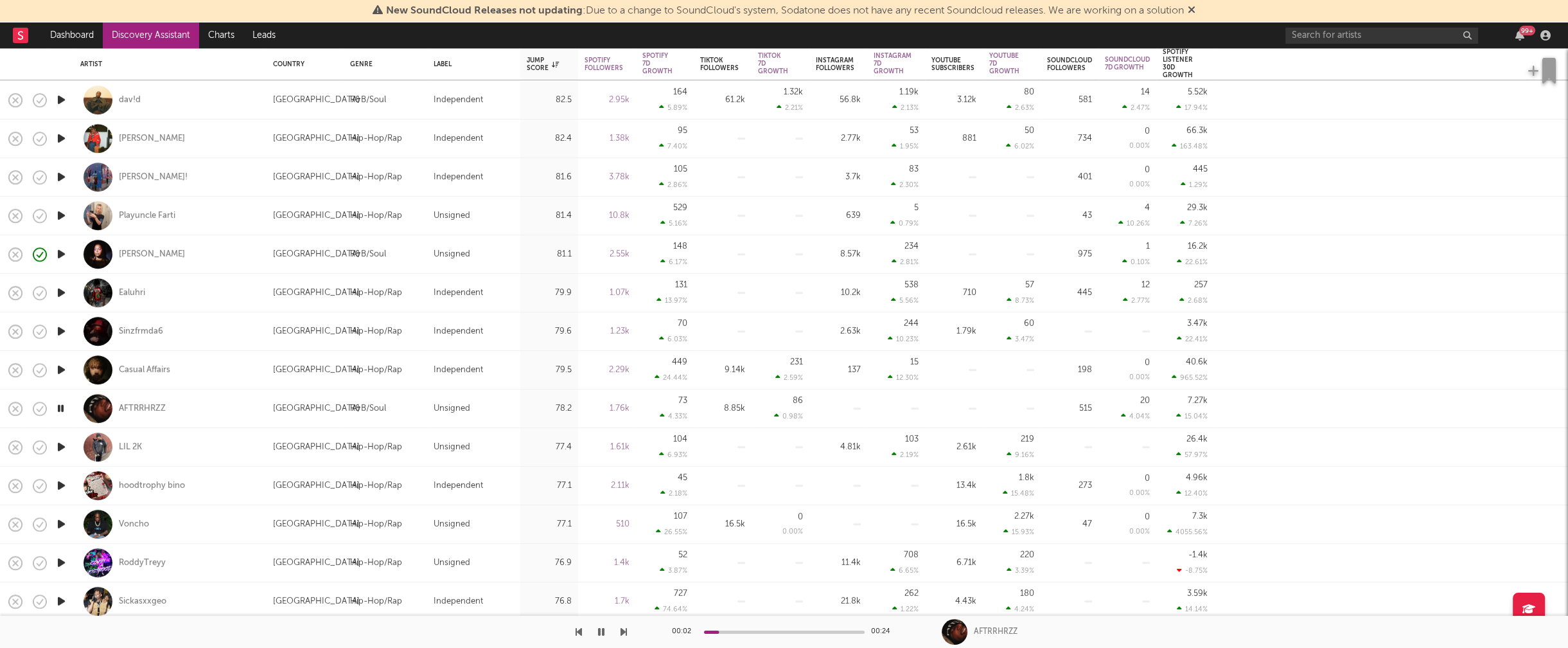
click at [59, 483] on icon "button" at bounding box center [61, 485] width 13 height 16
click at [62, 486] on icon "button" at bounding box center [60, 485] width 12 height 16
click at [60, 523] on icon "button" at bounding box center [61, 524] width 13 height 16
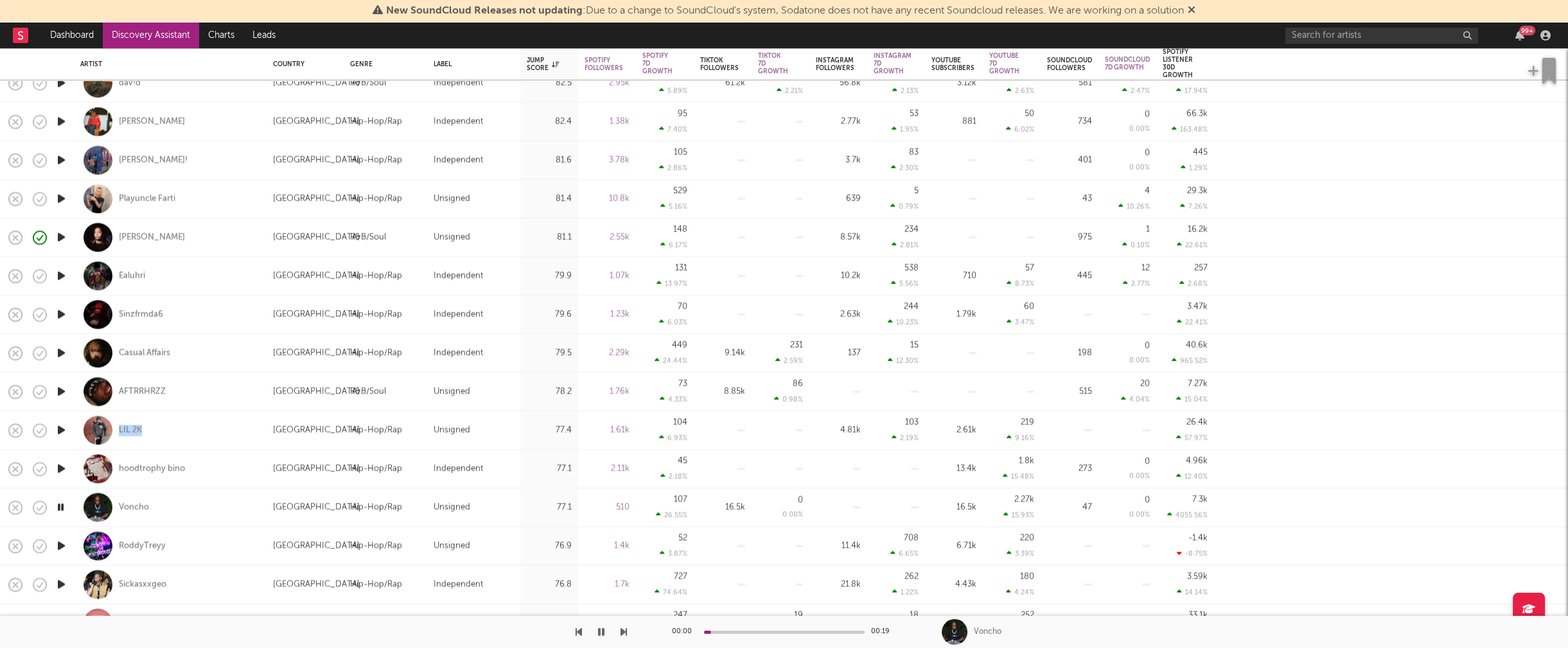
click at [61, 544] on icon "button" at bounding box center [61, 545] width 13 height 16
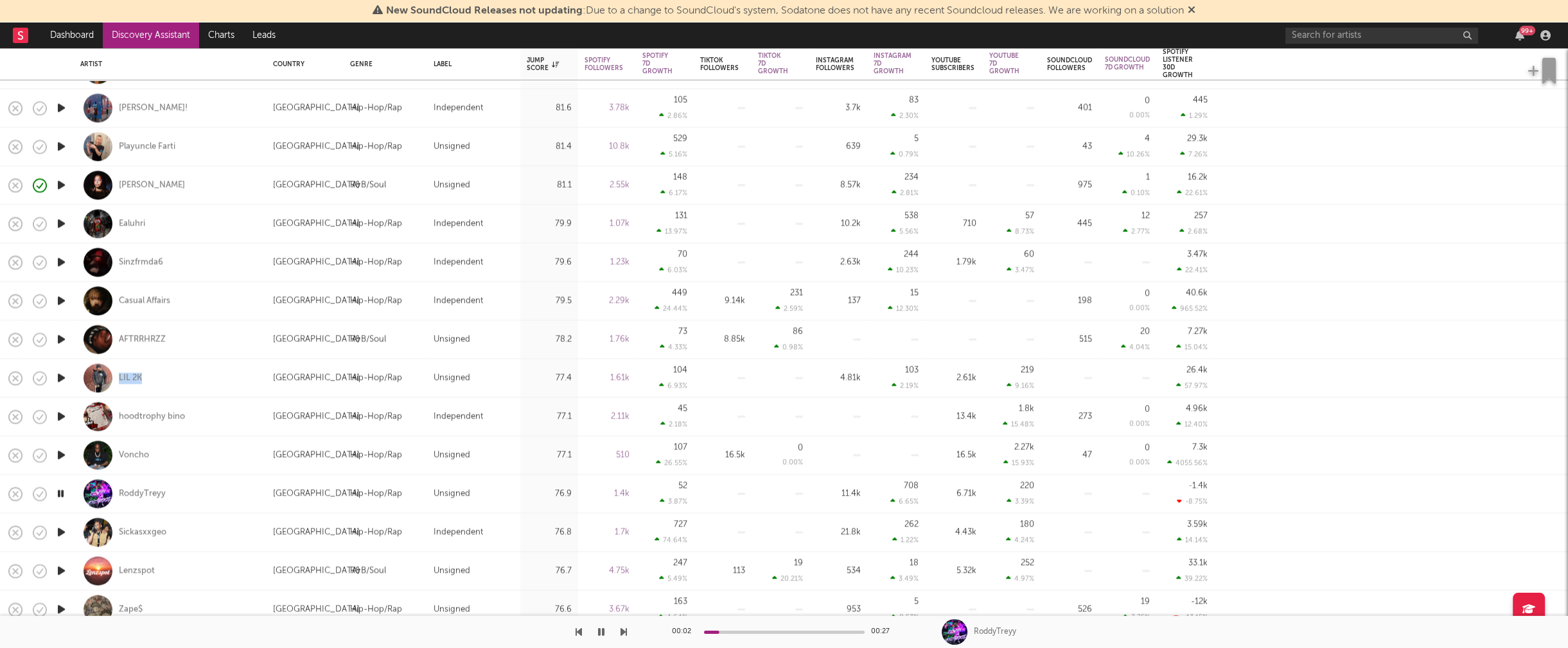
click at [59, 529] on icon "button" at bounding box center [61, 532] width 13 height 16
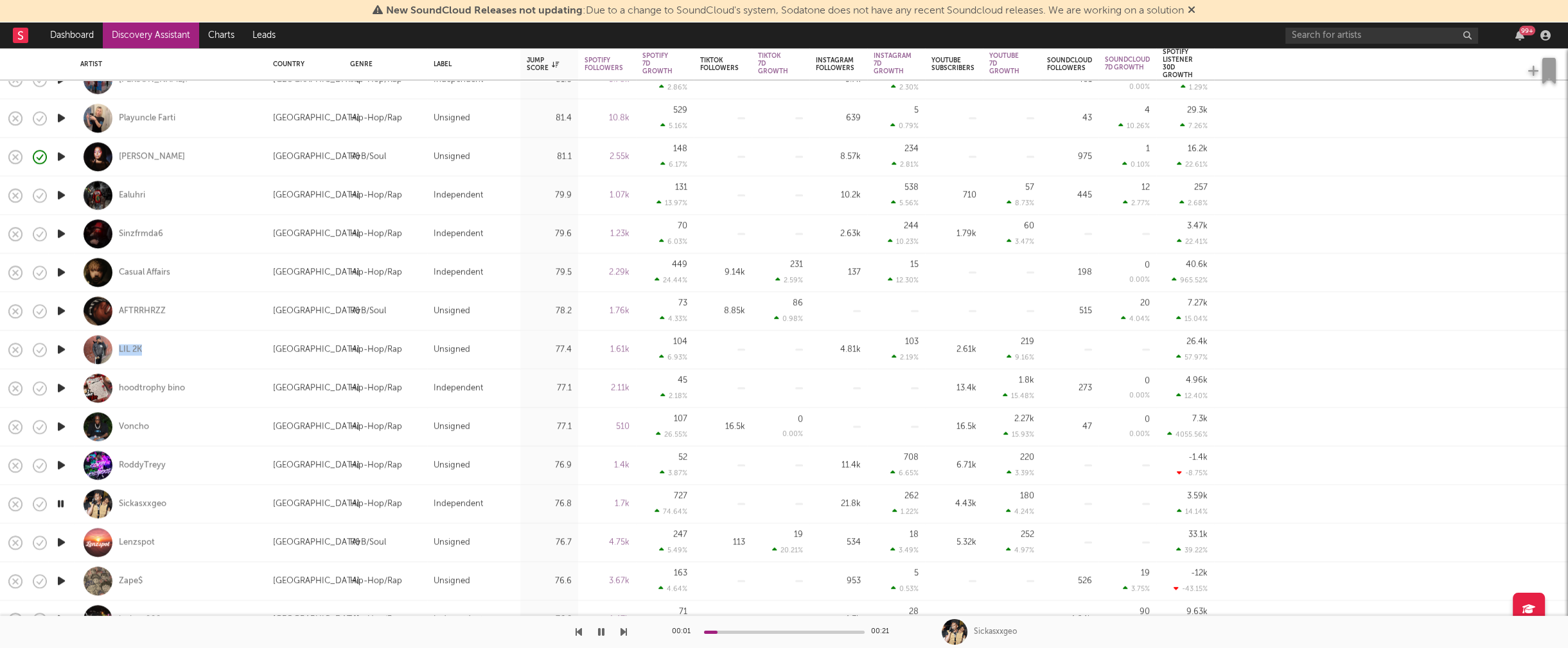
click at [59, 537] on icon "button" at bounding box center [61, 542] width 13 height 16
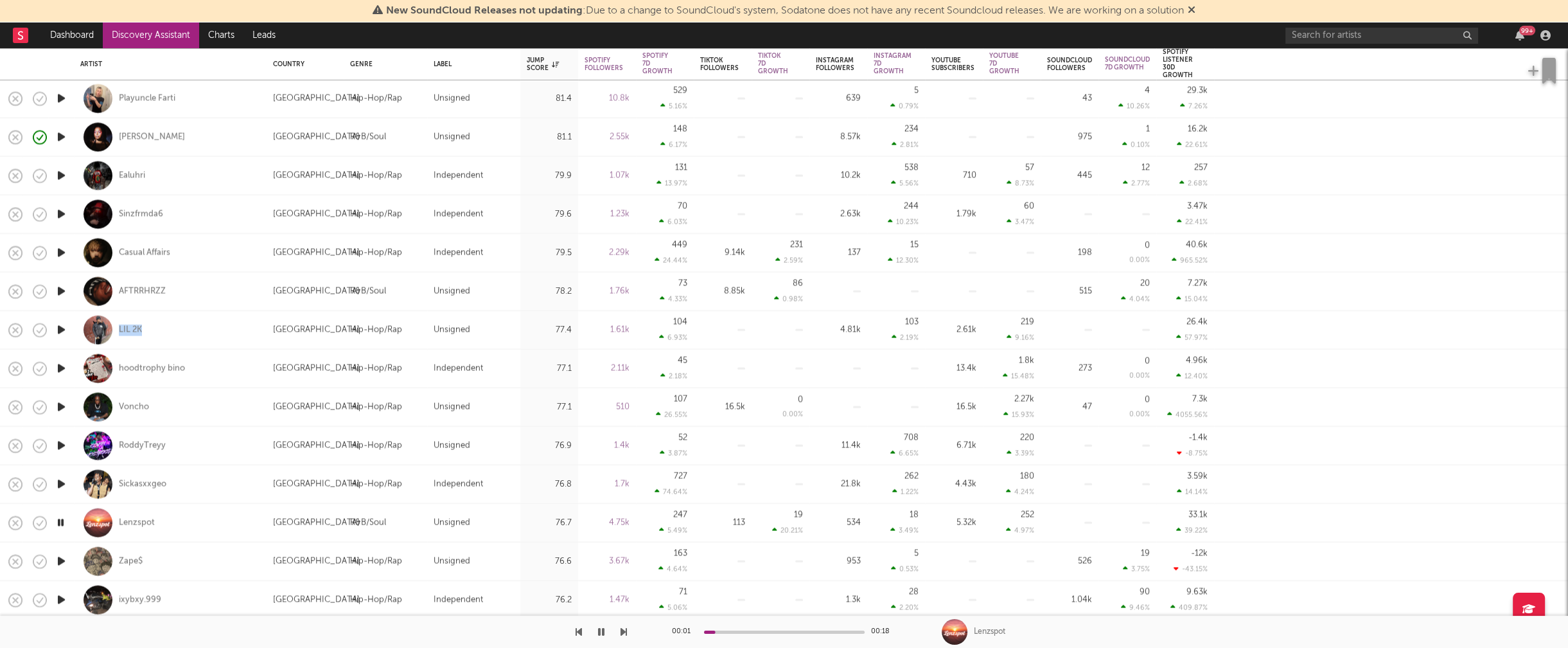
click at [61, 559] on icon "button" at bounding box center [61, 561] width 13 height 16
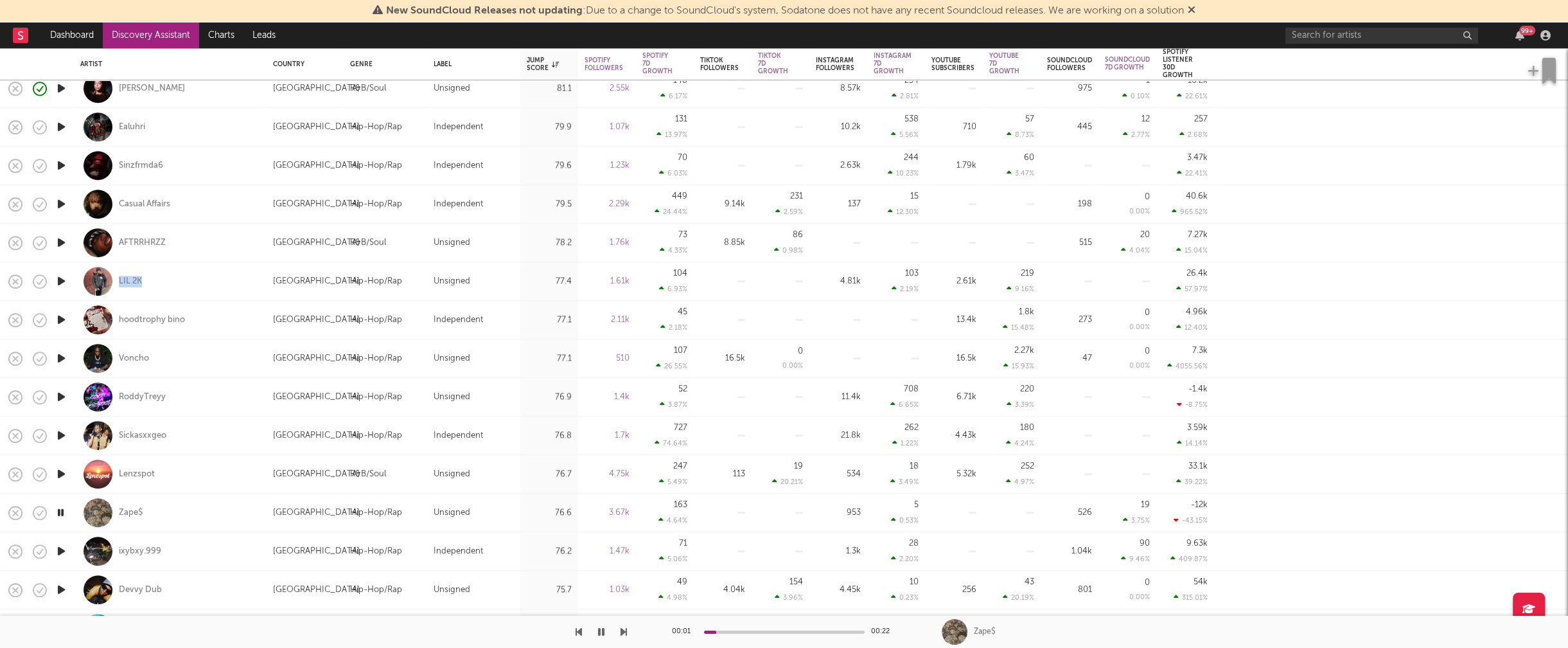
click at [62, 552] on icon "button" at bounding box center [61, 550] width 13 height 16
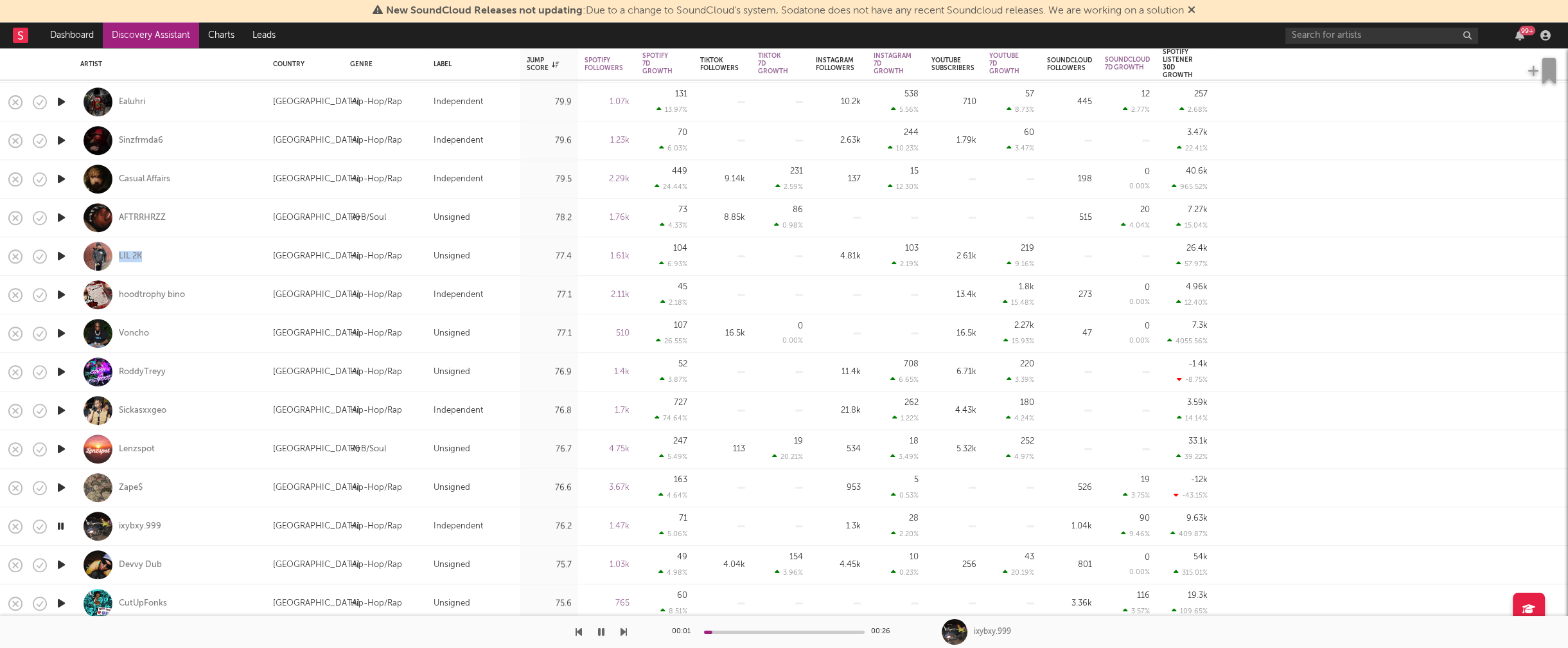
click at [62, 523] on icon "button" at bounding box center [60, 526] width 12 height 16
click at [62, 560] on icon "button" at bounding box center [61, 564] width 13 height 16
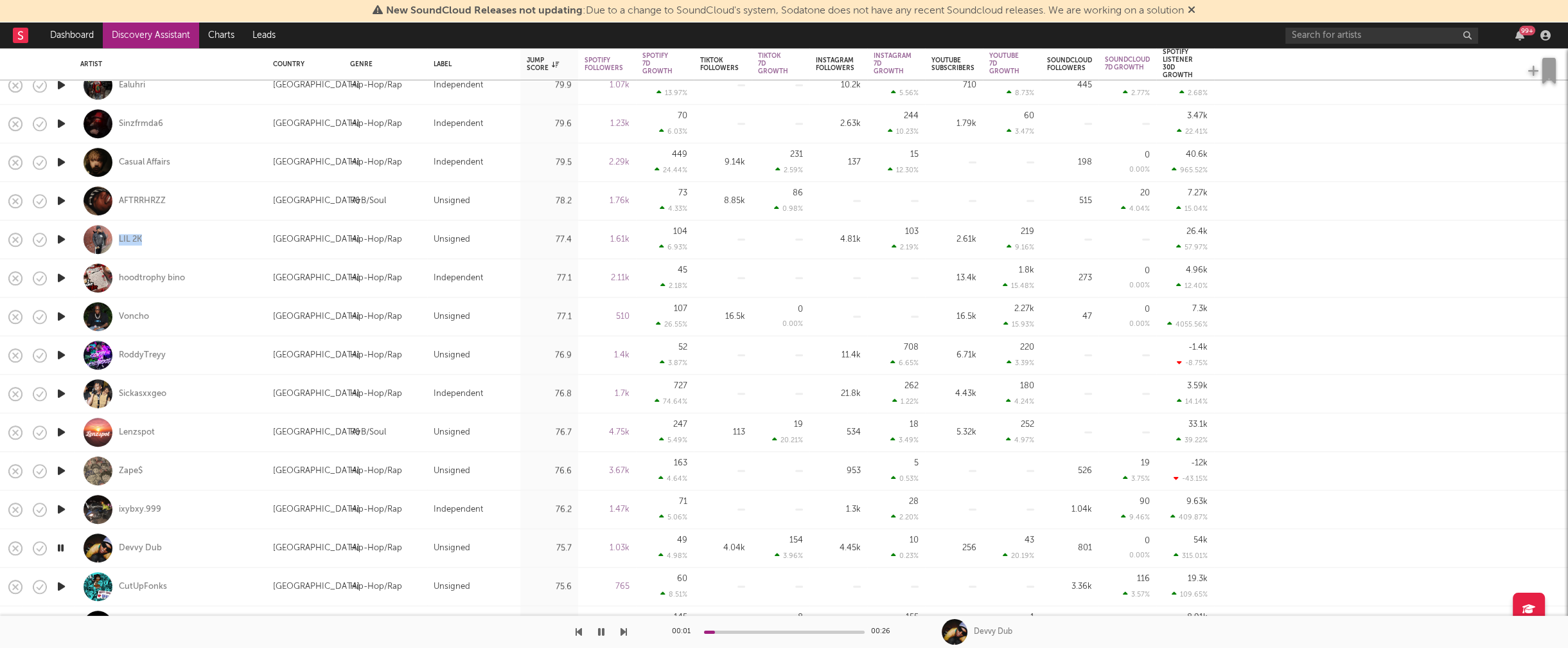
click at [62, 546] on icon "button" at bounding box center [60, 548] width 12 height 16
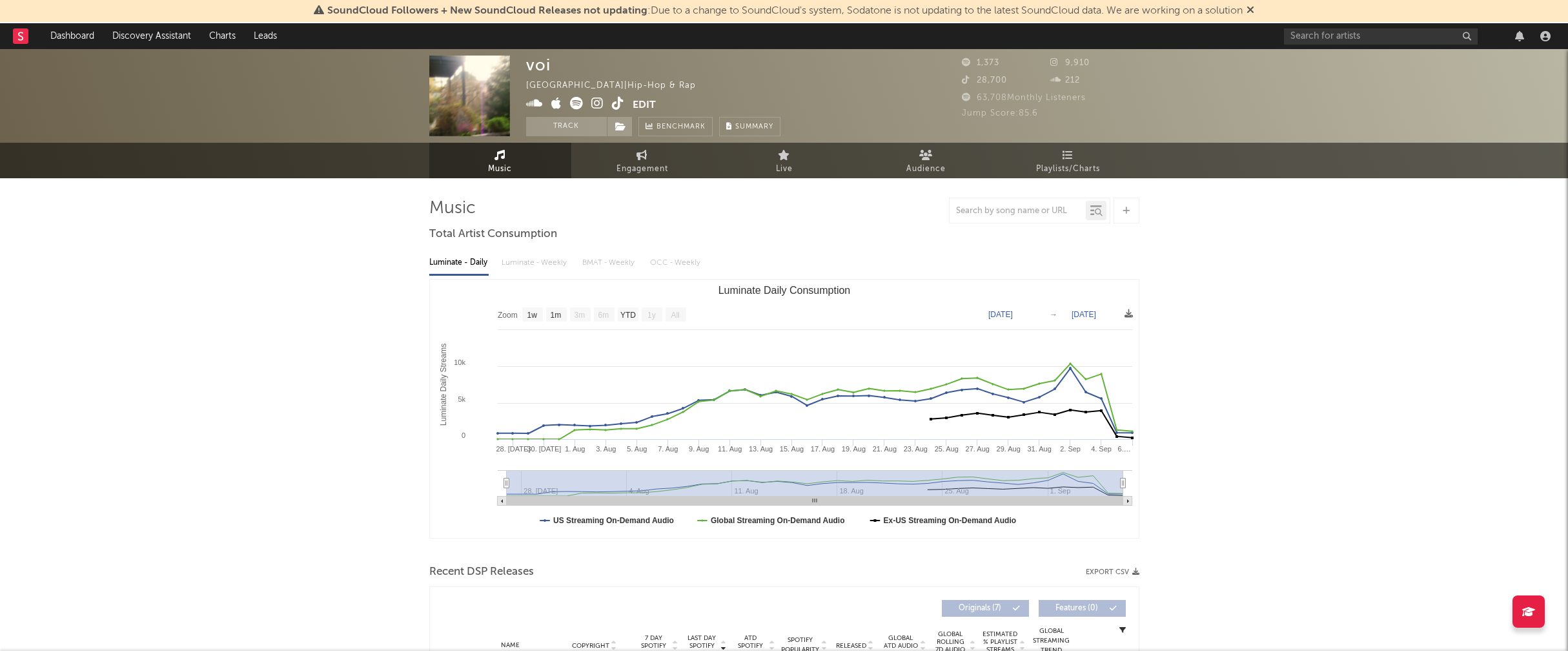
select select "1w"
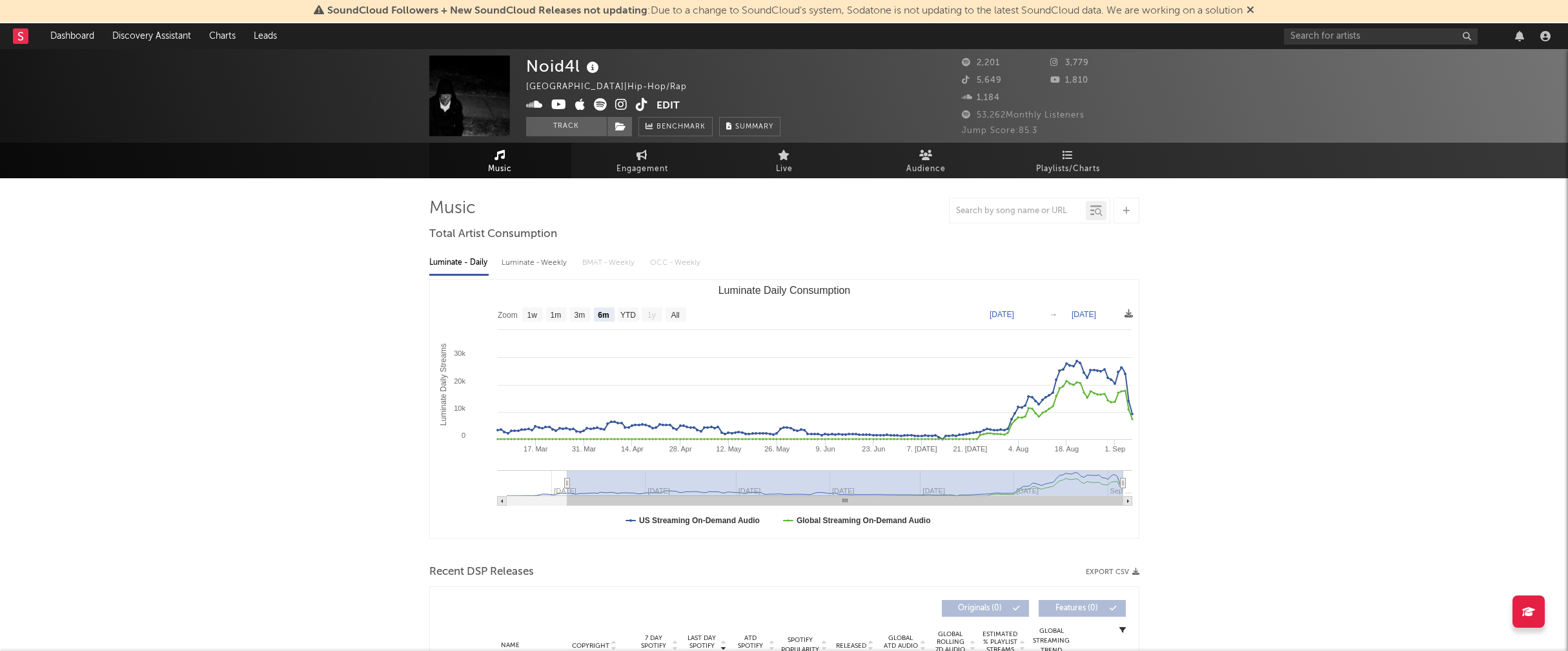
select select "6m"
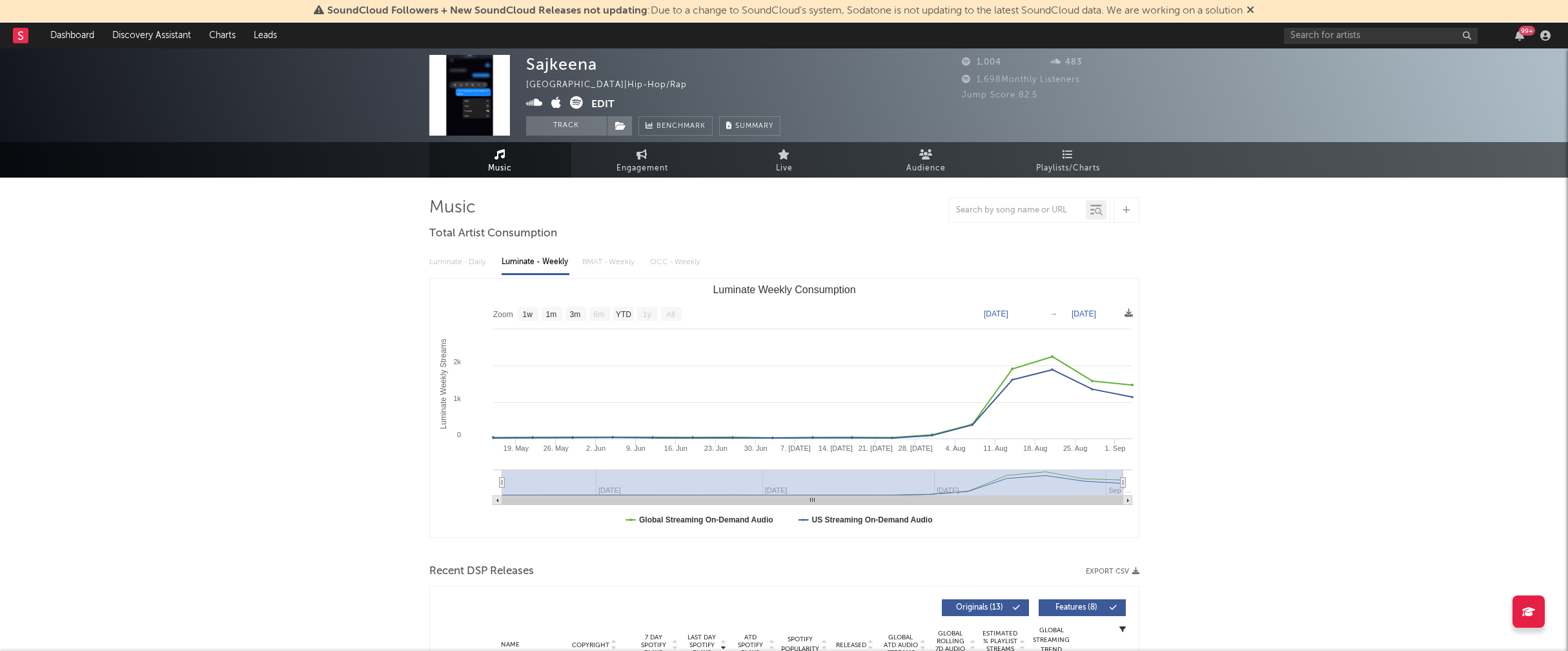
select select "1w"
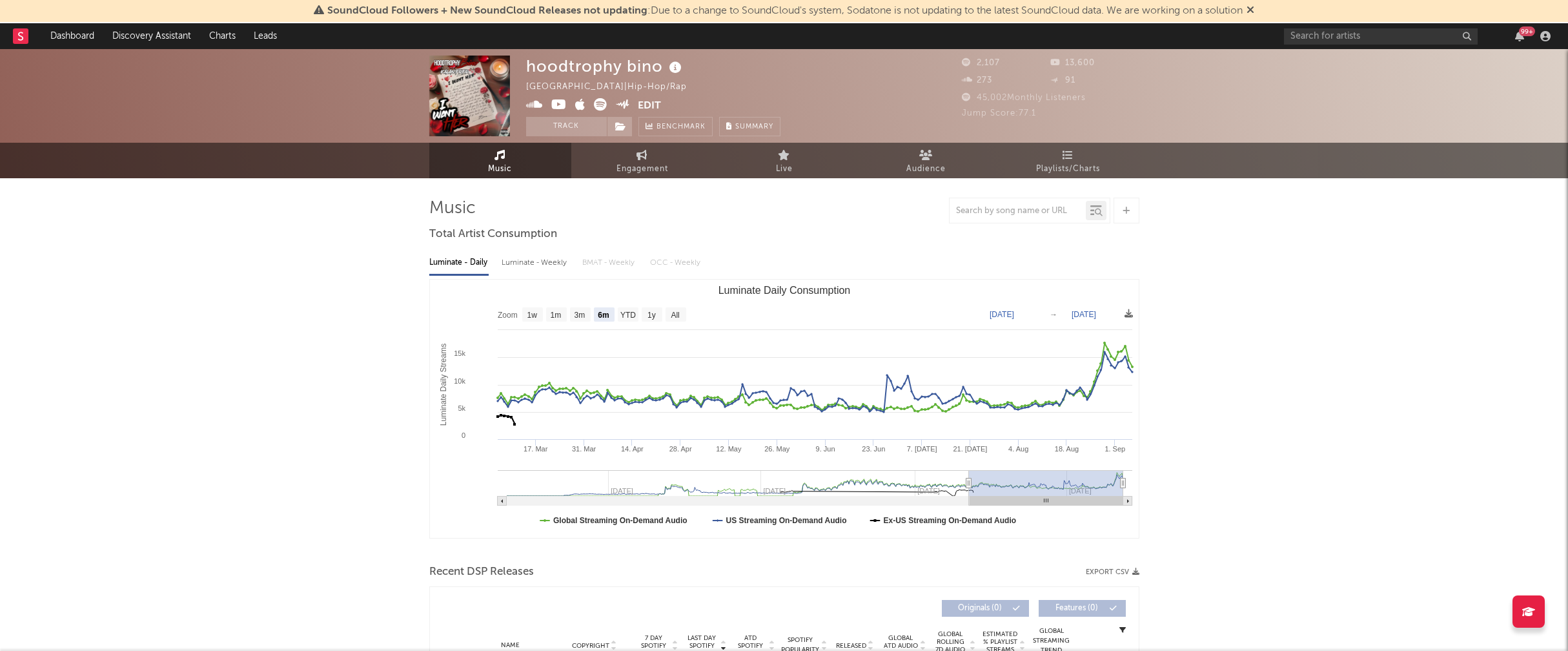
select select "6m"
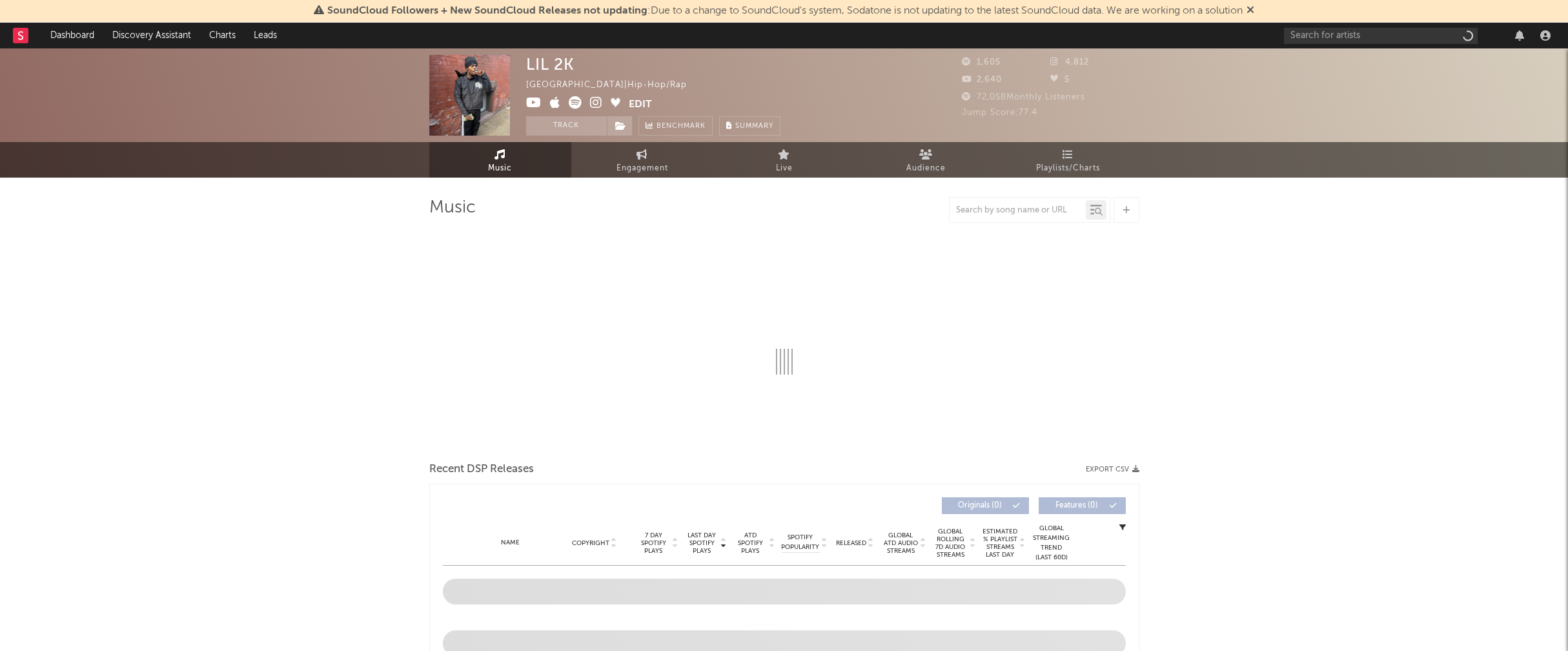
select select "6m"
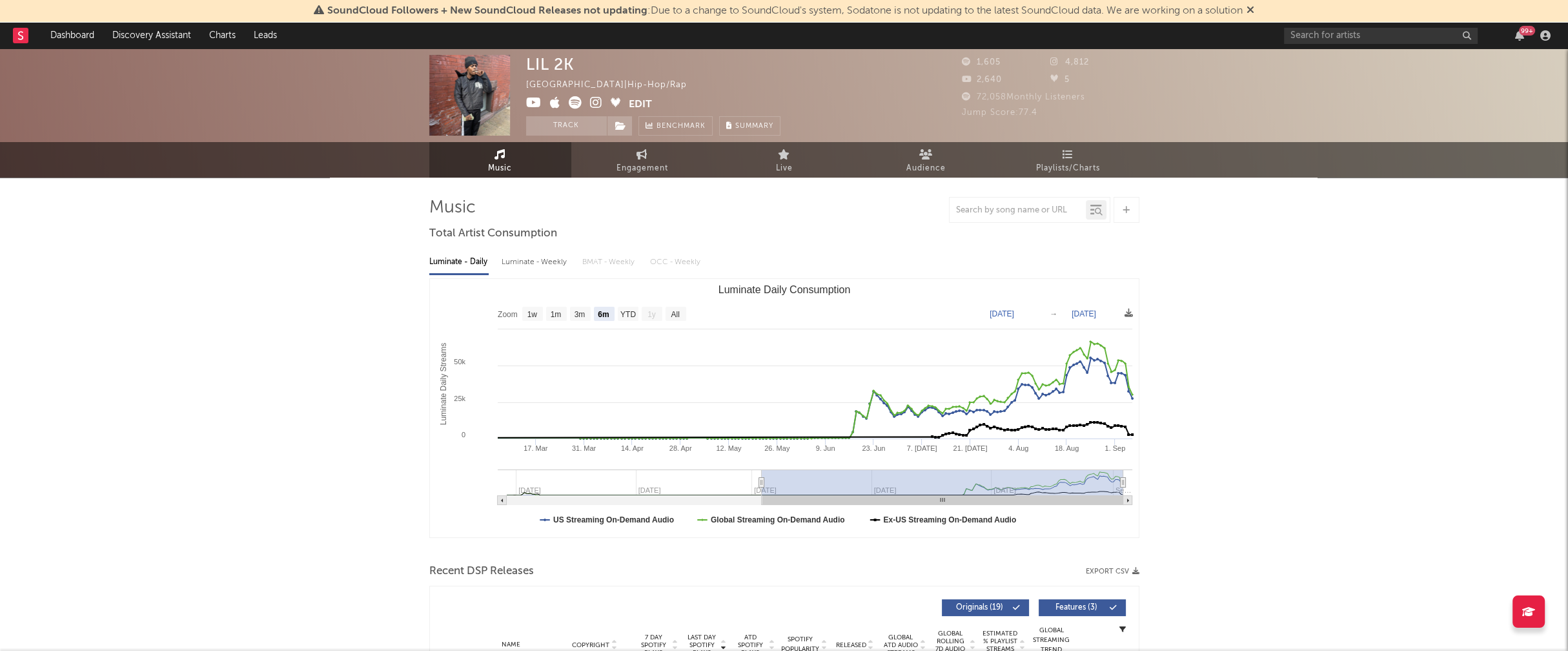
click at [518, 263] on div "Luminate - Weekly" at bounding box center [536, 262] width 68 height 22
select select "1w"
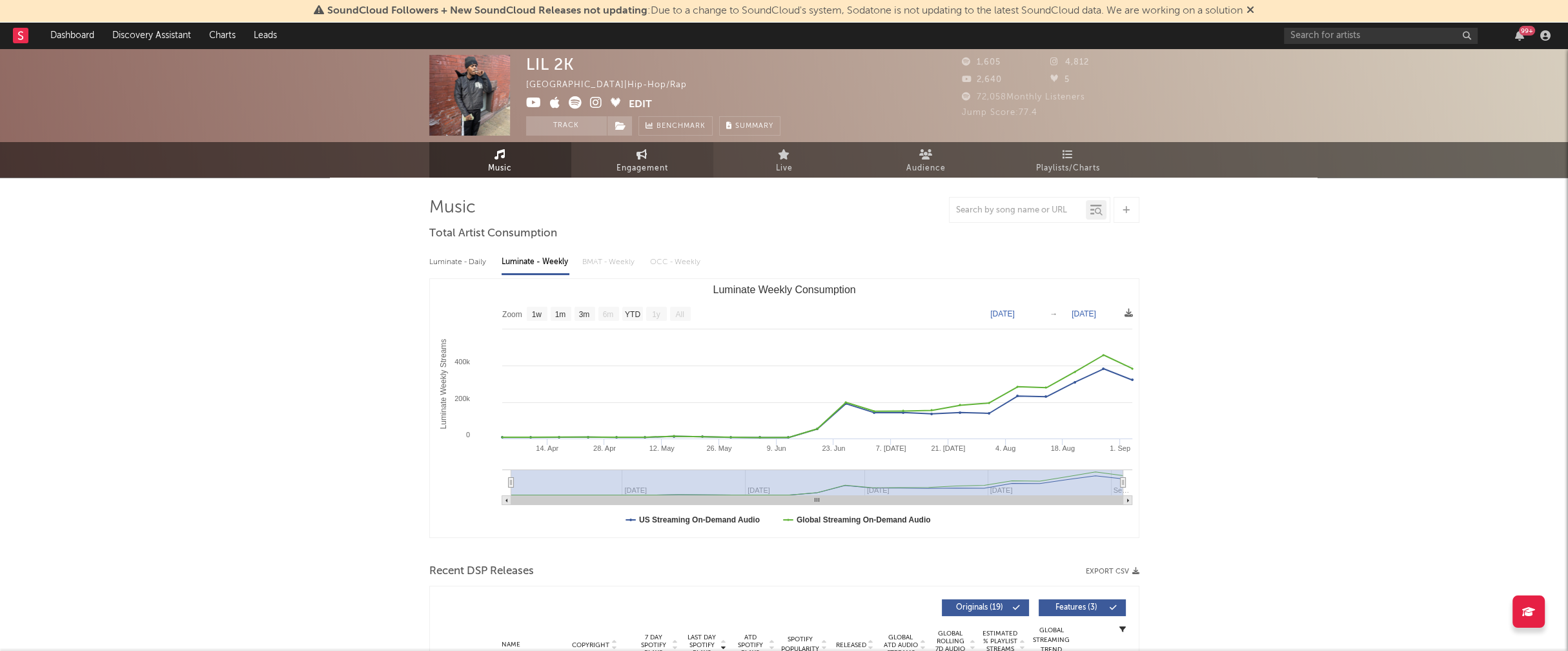
click at [641, 165] on span "Engagement" at bounding box center [642, 168] width 52 height 16
select select "1w"
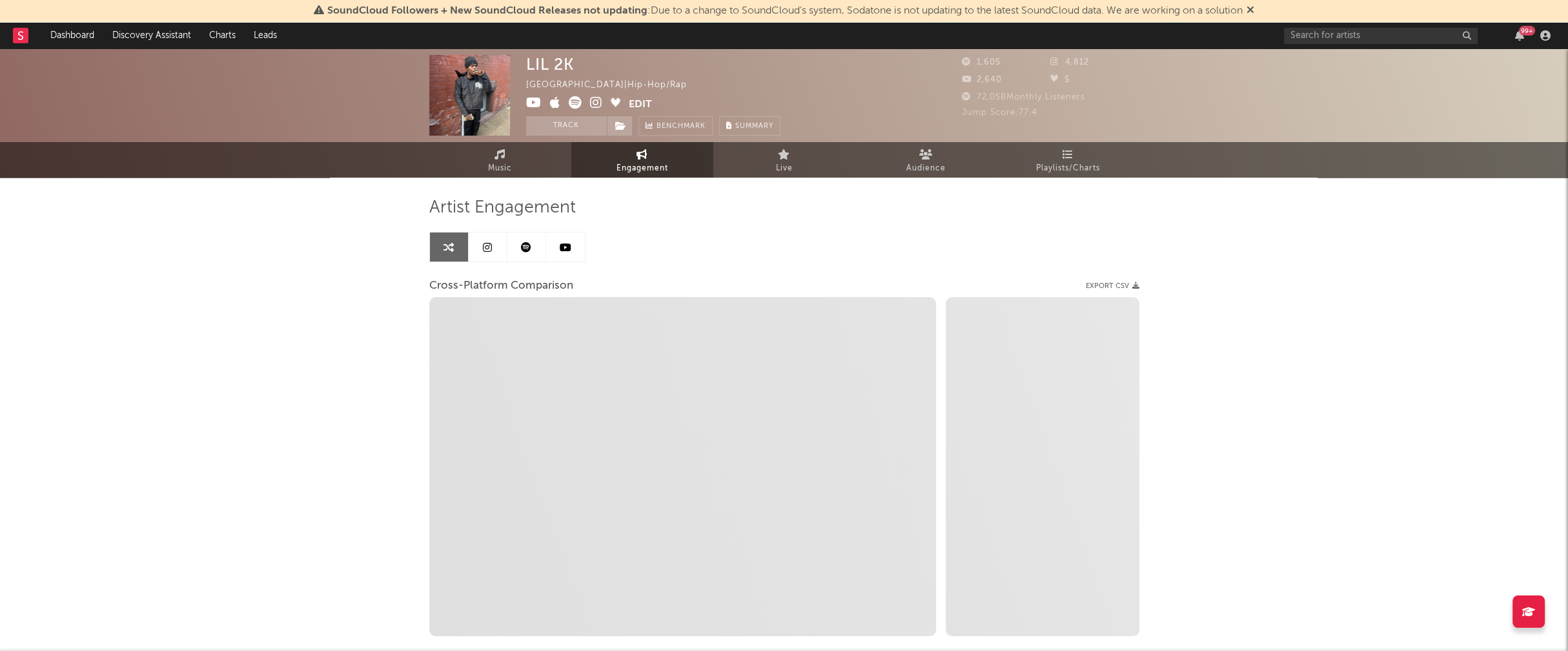
select select "1m"
